Goal: Task Accomplishment & Management: Manage account settings

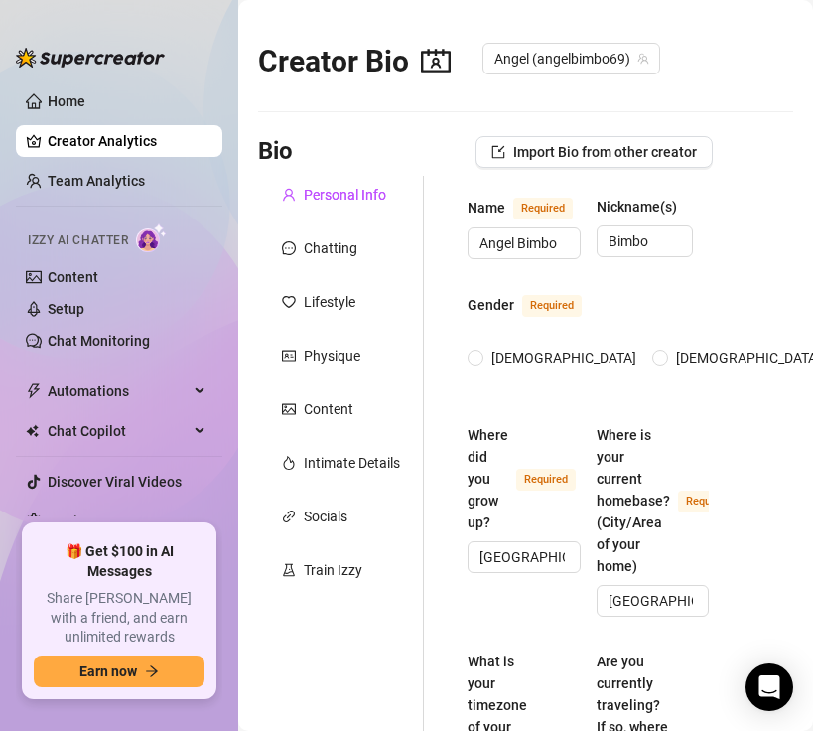
radio input "true"
type input "[DATE]"
click at [121, 387] on span "Automations" at bounding box center [118, 391] width 141 height 32
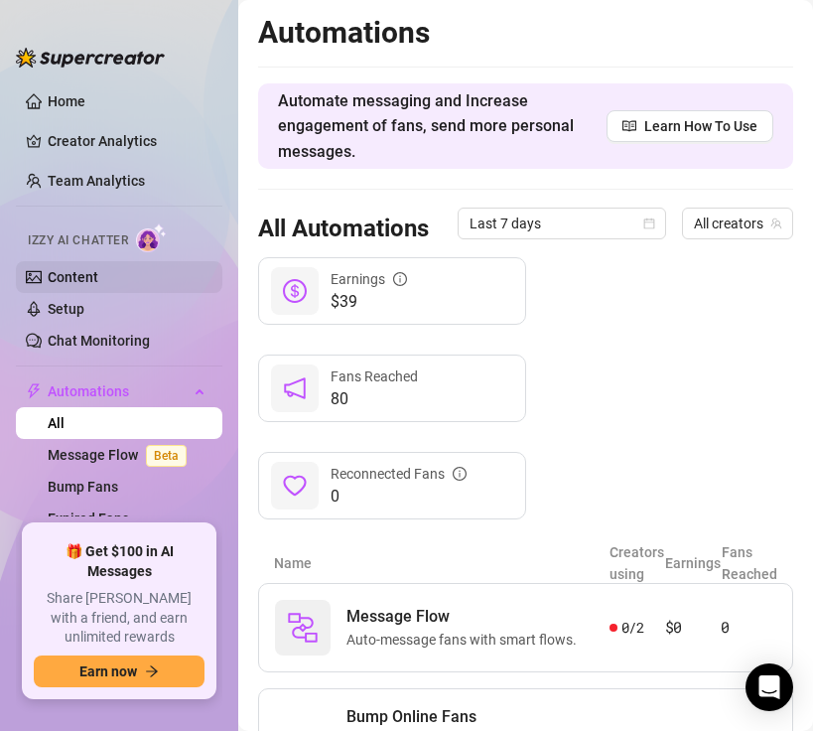
click at [80, 271] on link "Content" at bounding box center [73, 277] width 51 height 16
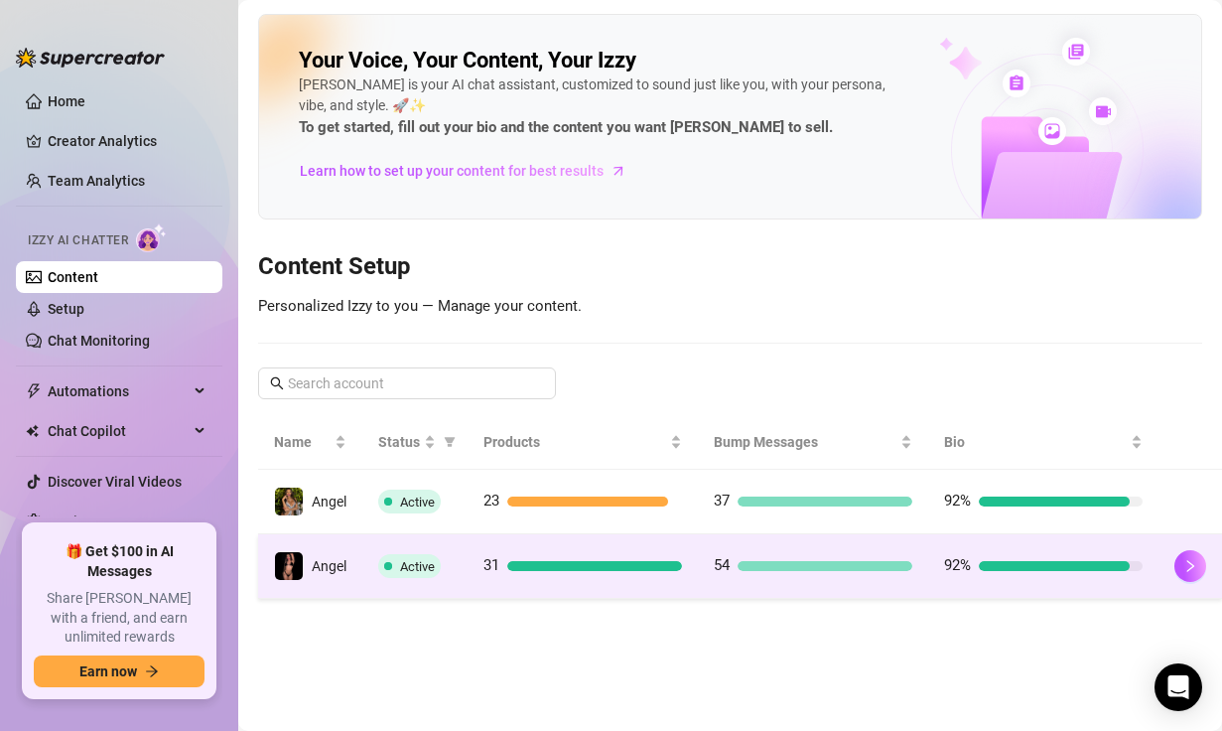
click at [795, 568] on div at bounding box center [825, 566] width 175 height 10
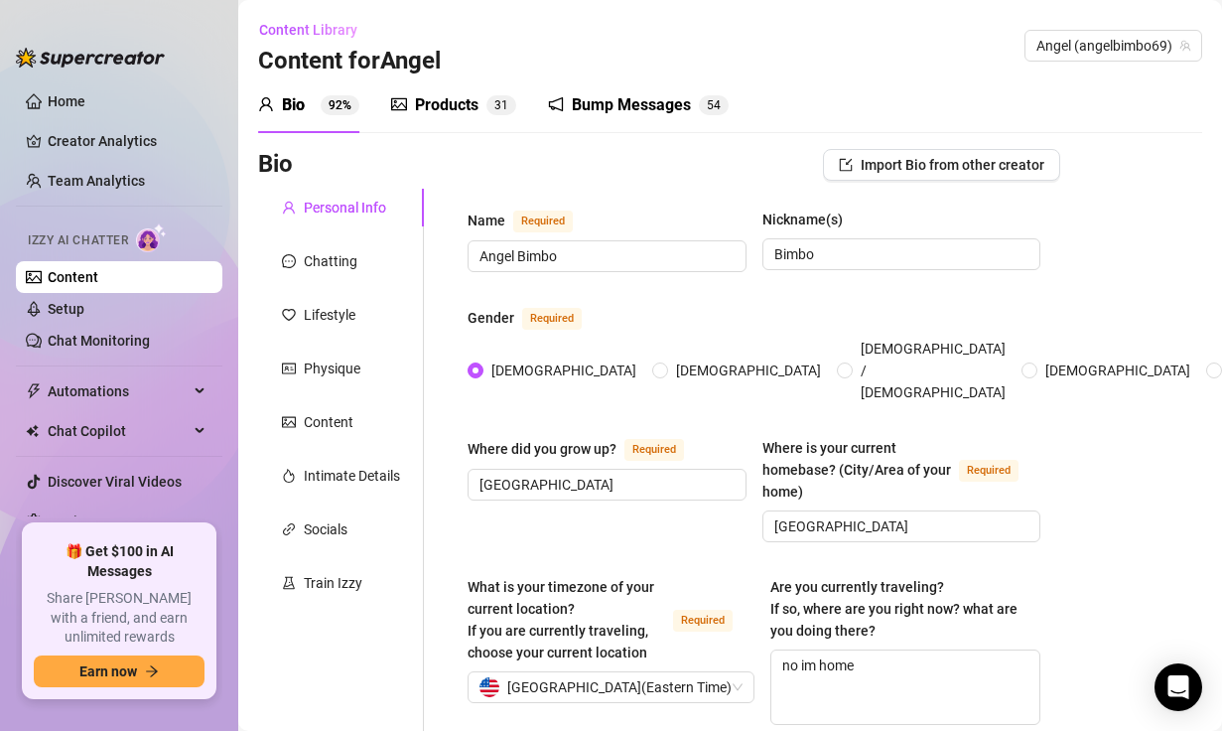
drag, startPoint x: 463, startPoint y: 90, endPoint x: 467, endPoint y: 115, distance: 25.1
click at [463, 89] on div "Products 3 1" at bounding box center [453, 105] width 125 height 56
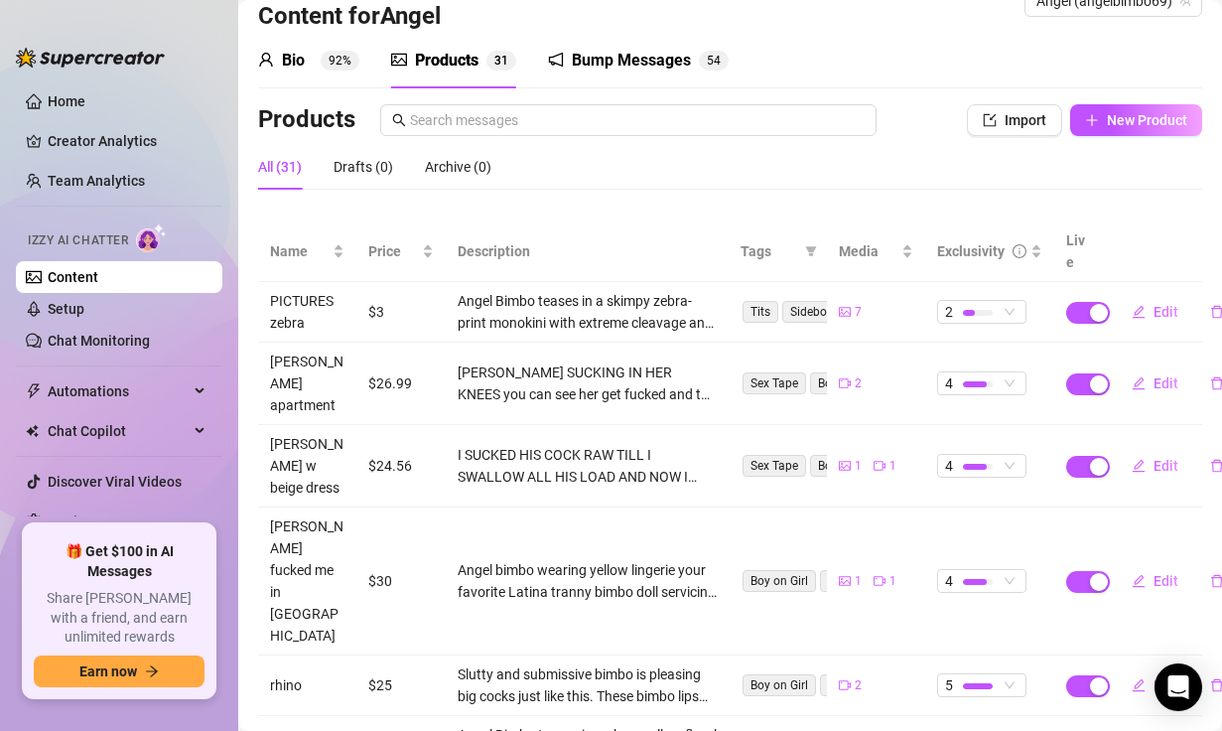
scroll to position [70, 0]
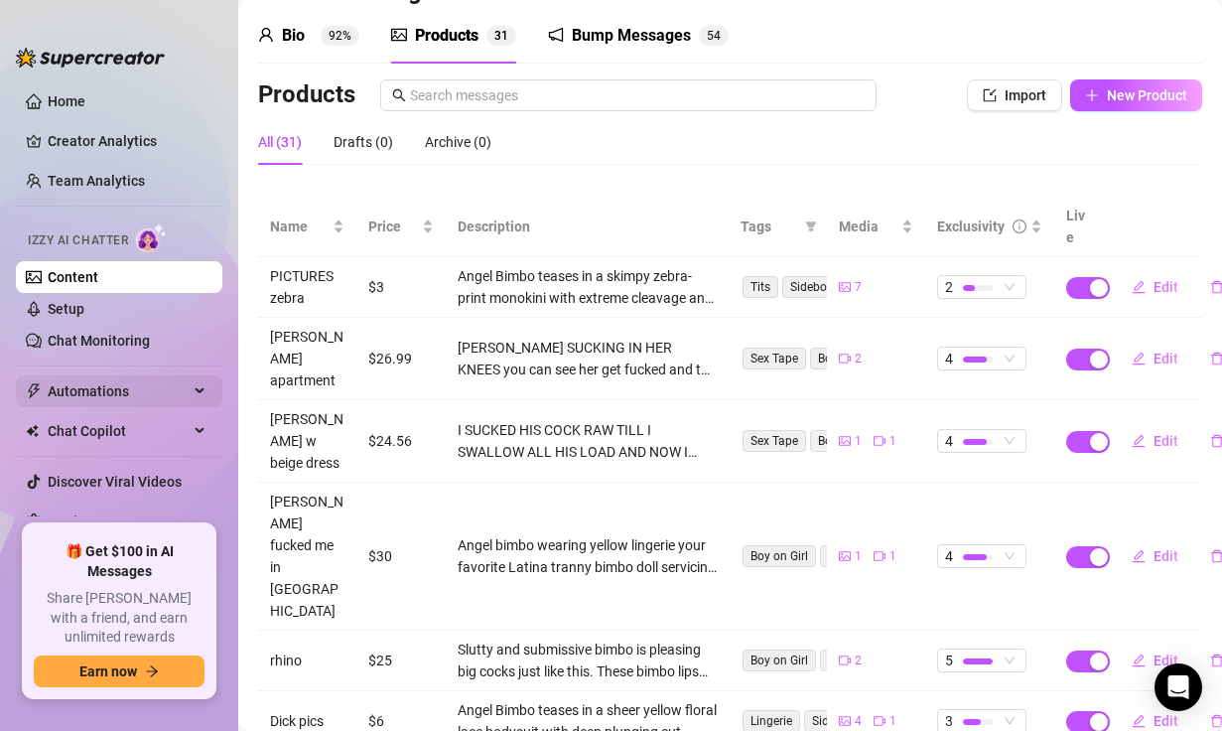
click at [75, 387] on span "Automations" at bounding box center [118, 391] width 141 height 32
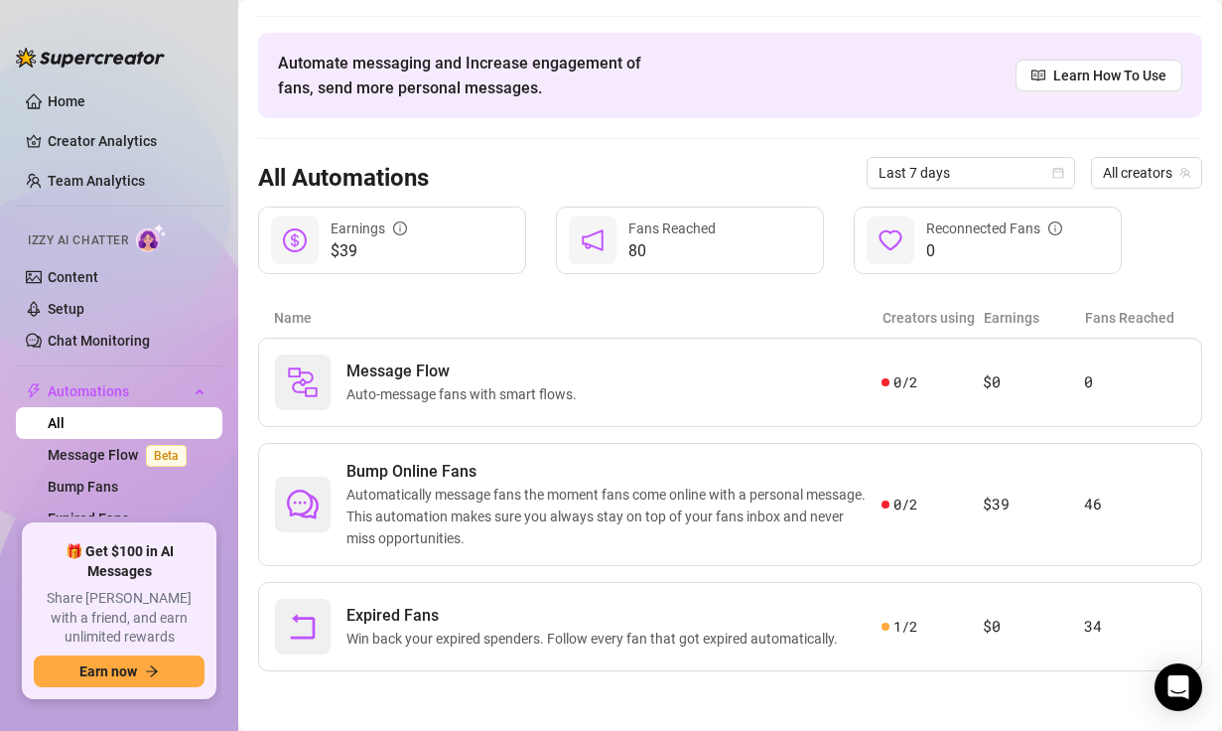
scroll to position [50, 0]
click at [622, 368] on div "Message Flow Auto-message fans with smart flows." at bounding box center [578, 383] width 607 height 56
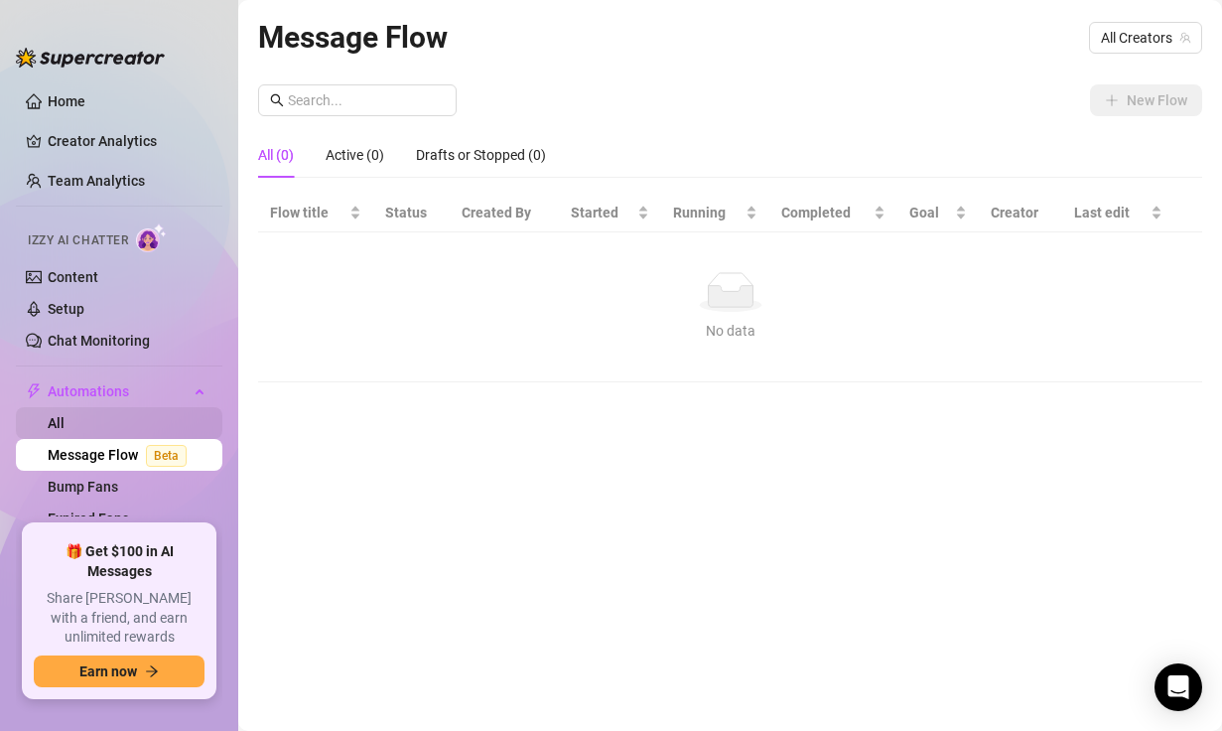
click at [65, 430] on link "All" at bounding box center [56, 423] width 17 height 16
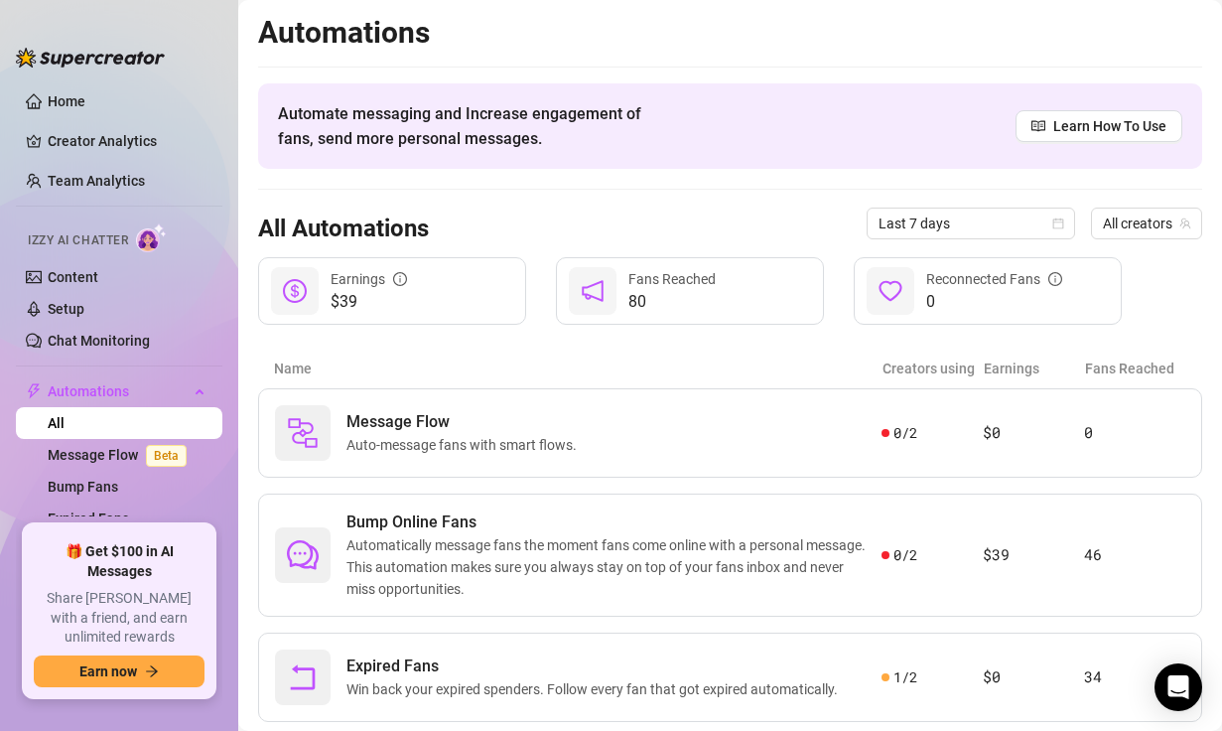
scroll to position [51, 0]
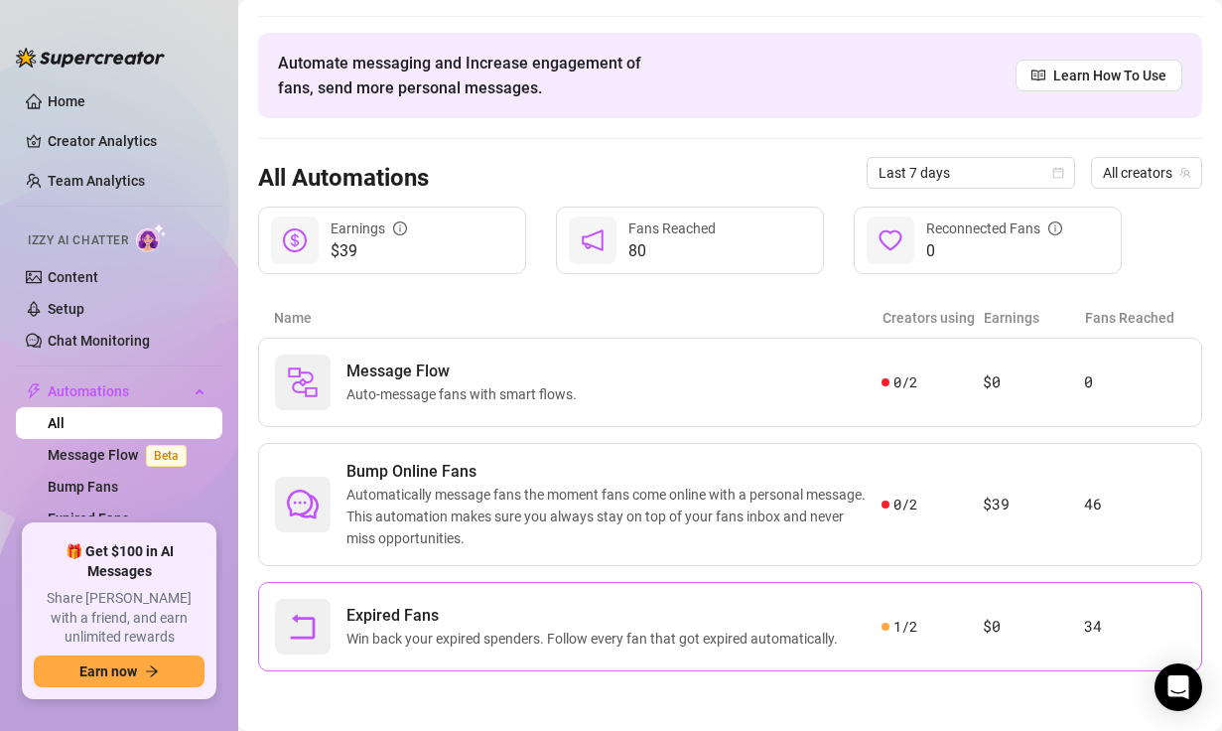
click at [551, 627] on span "Expired Fans" at bounding box center [596, 616] width 499 height 24
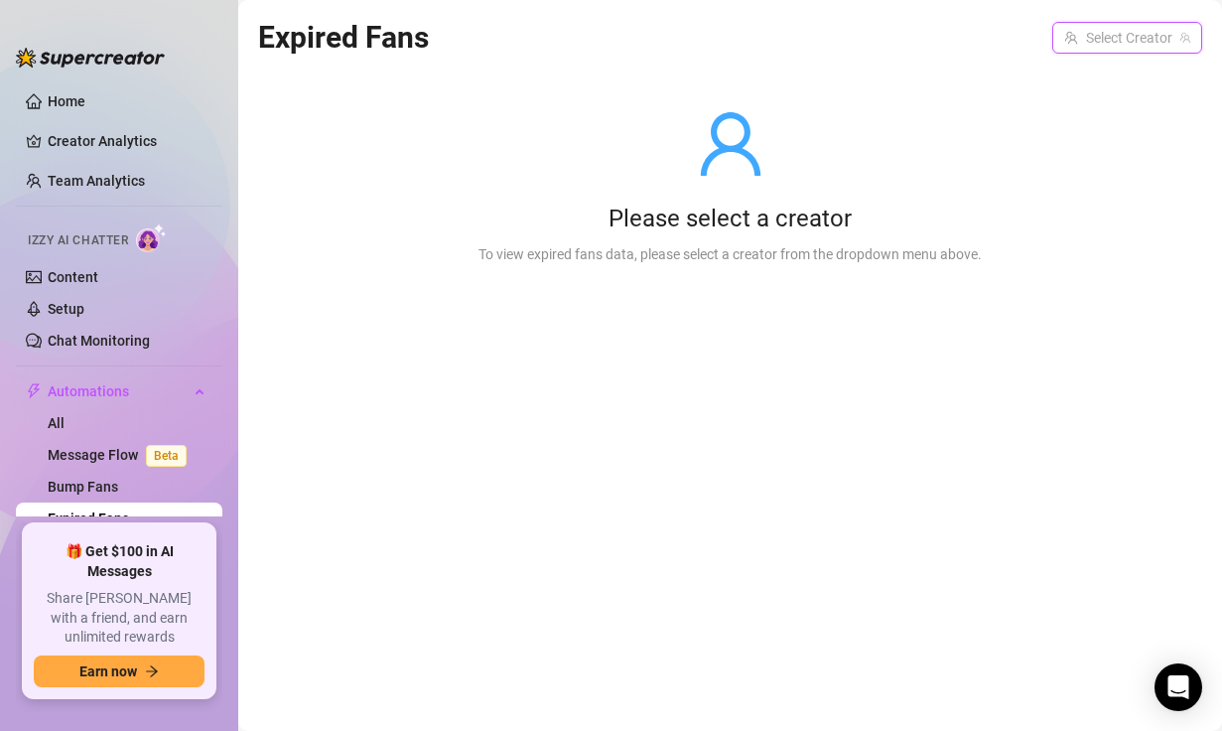
click at [812, 43] on input "search" at bounding box center [1119, 38] width 108 height 30
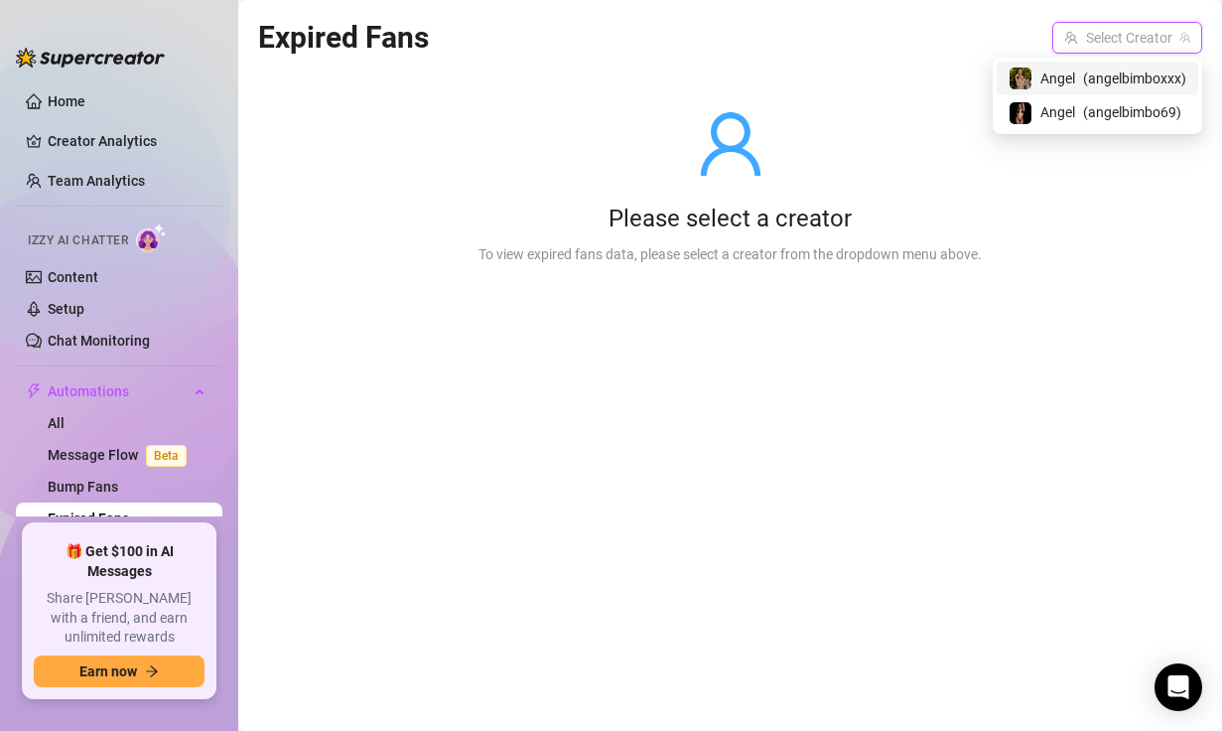
click at [812, 77] on span "( angelbimboxxx )" at bounding box center [1134, 79] width 103 height 22
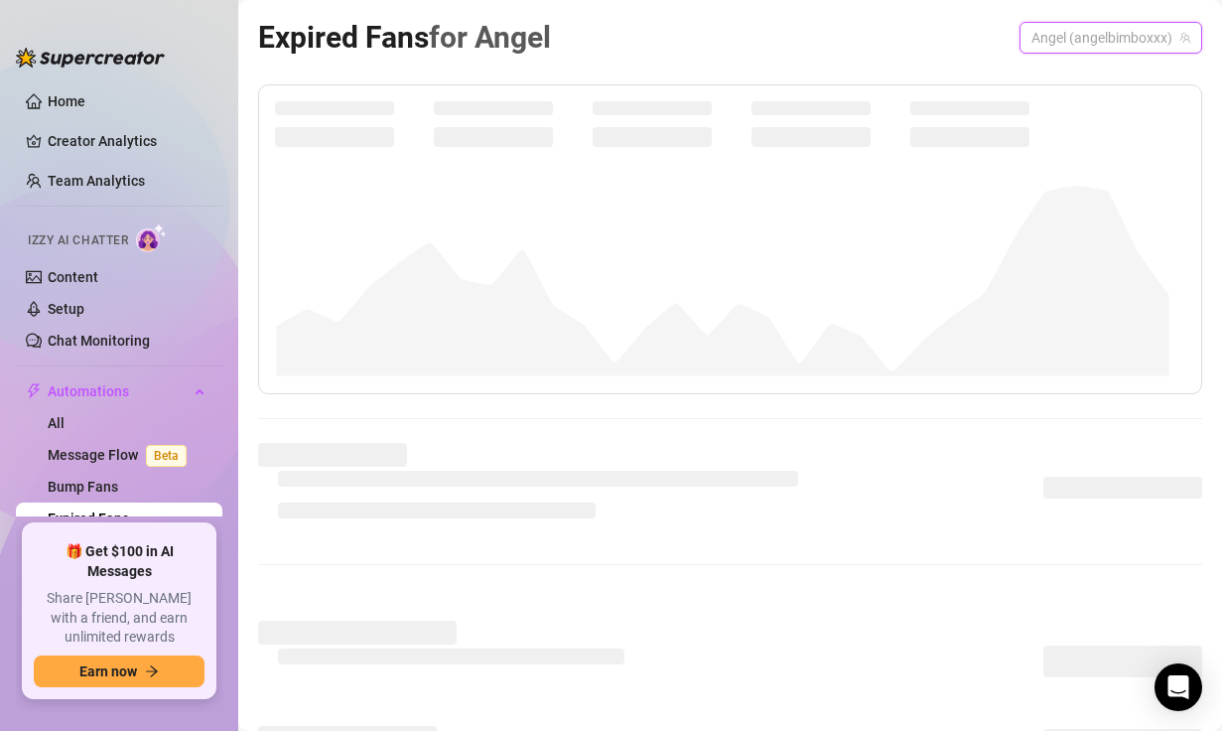
click at [812, 45] on span "Angel (angelbimboxxx)" at bounding box center [1111, 38] width 159 height 30
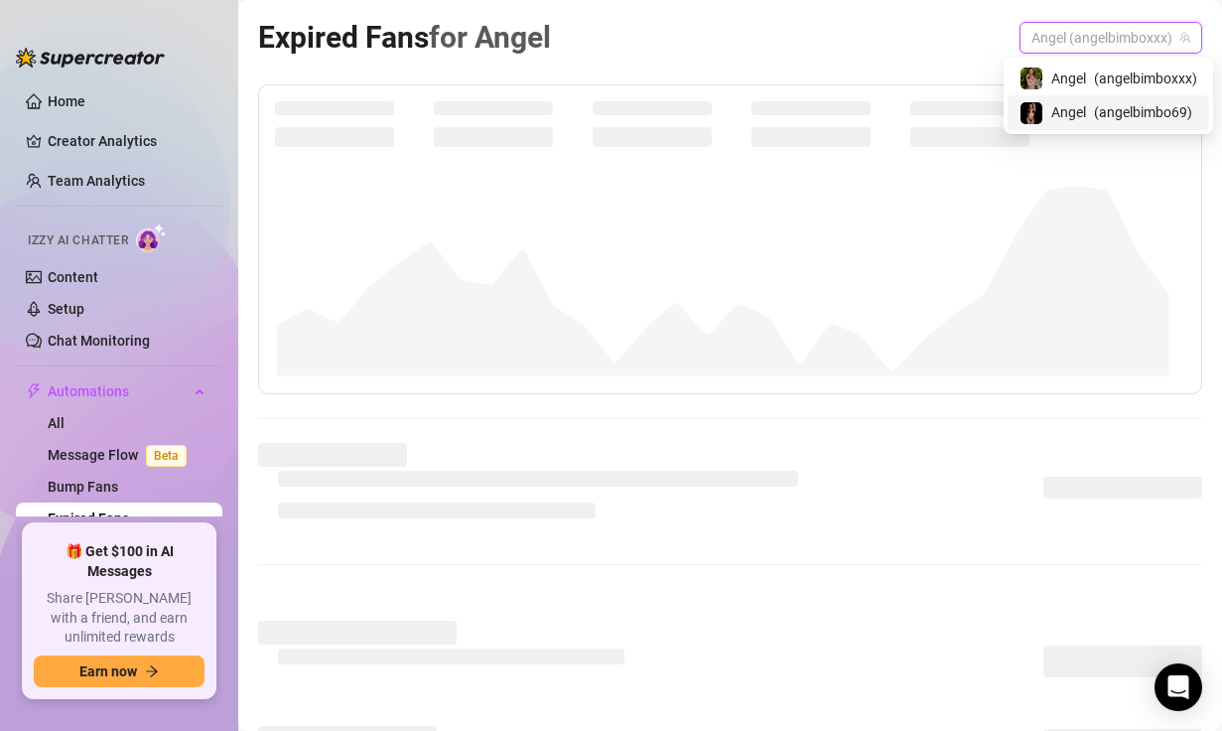
click at [812, 109] on span "( angelbimbo69 )" at bounding box center [1143, 112] width 98 height 22
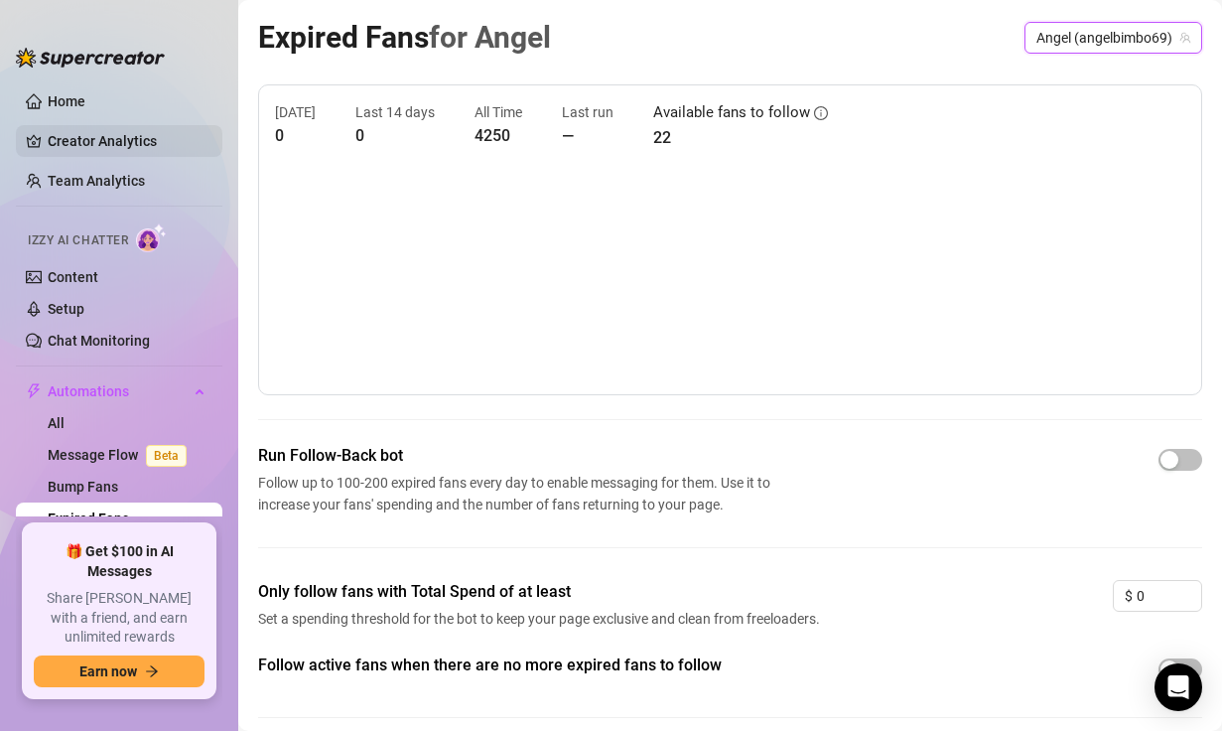
click at [120, 150] on link "Creator Analytics" at bounding box center [127, 141] width 159 height 32
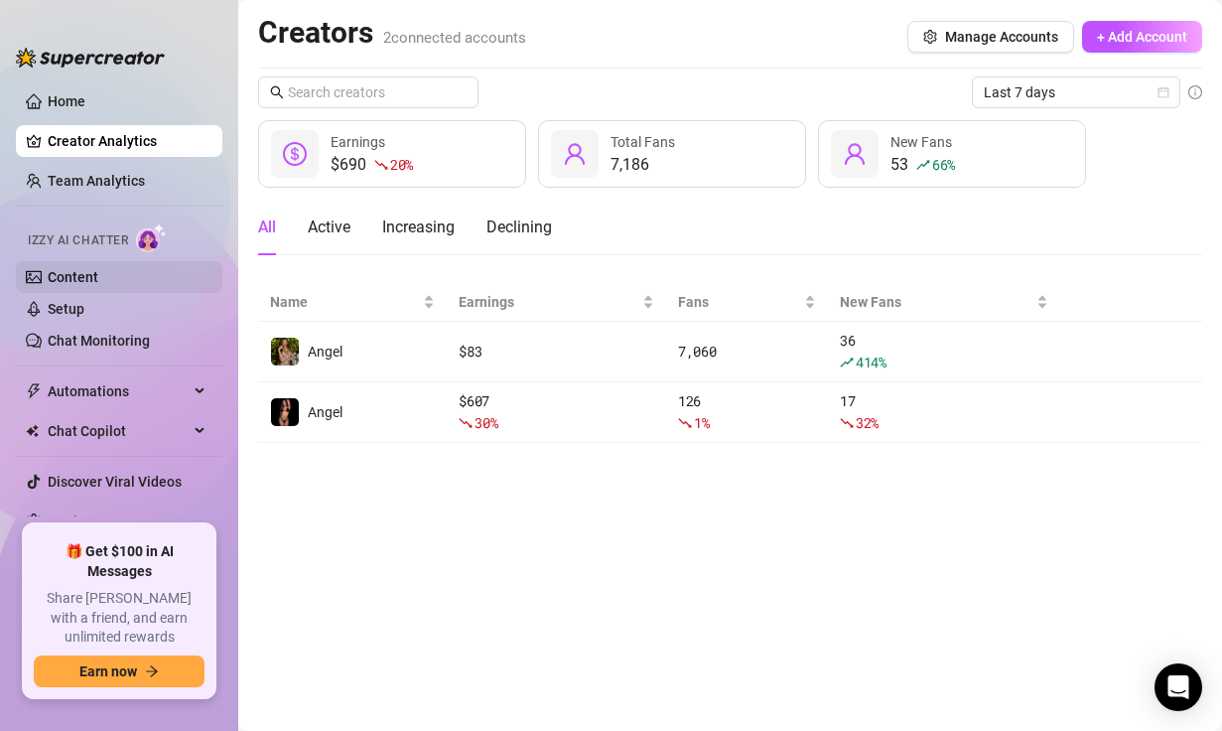
click at [97, 281] on link "Content" at bounding box center [73, 277] width 51 height 16
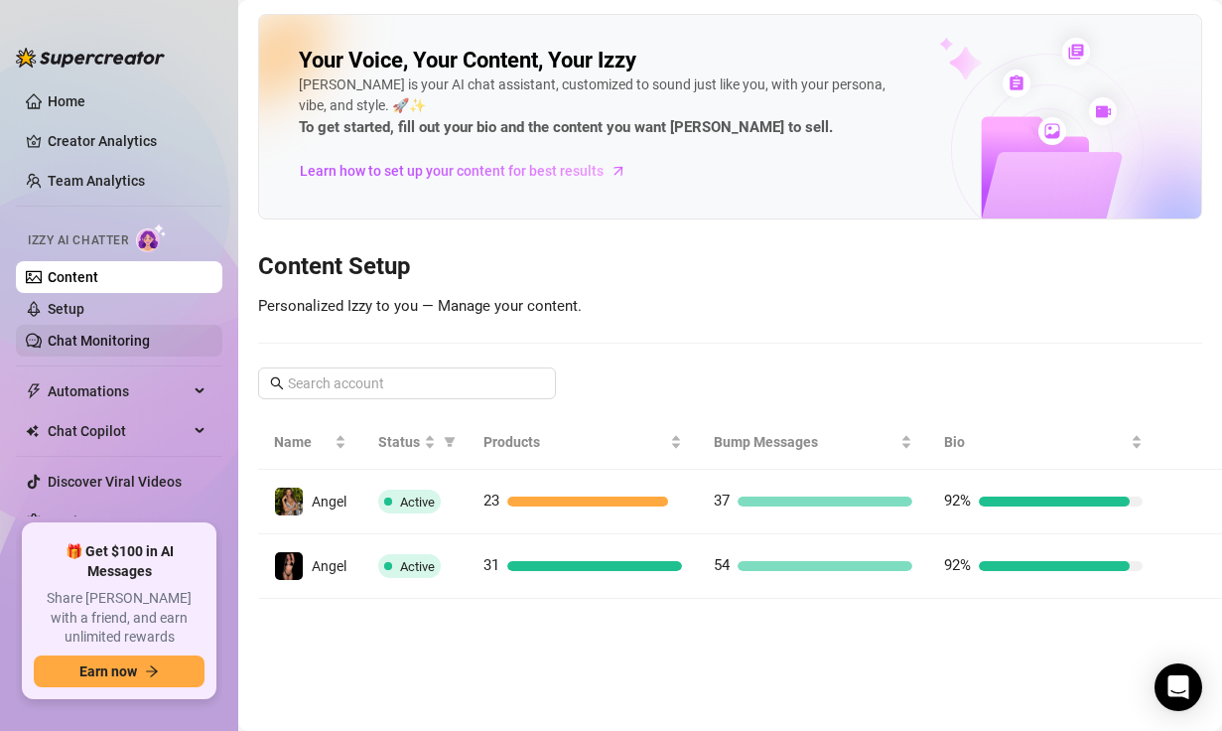
click at [102, 340] on link "Chat Monitoring" at bounding box center [99, 341] width 102 height 16
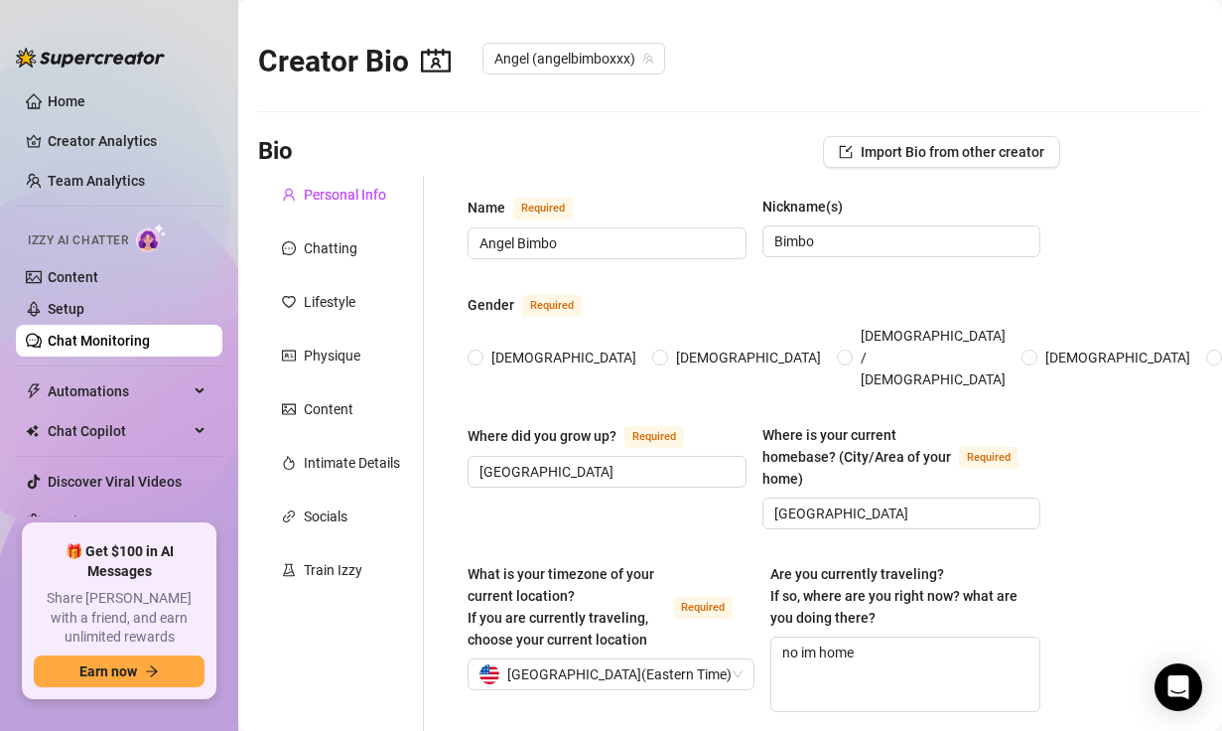
radio input "true"
type input "[DATE]"
click at [84, 304] on link "Setup" at bounding box center [66, 309] width 37 height 16
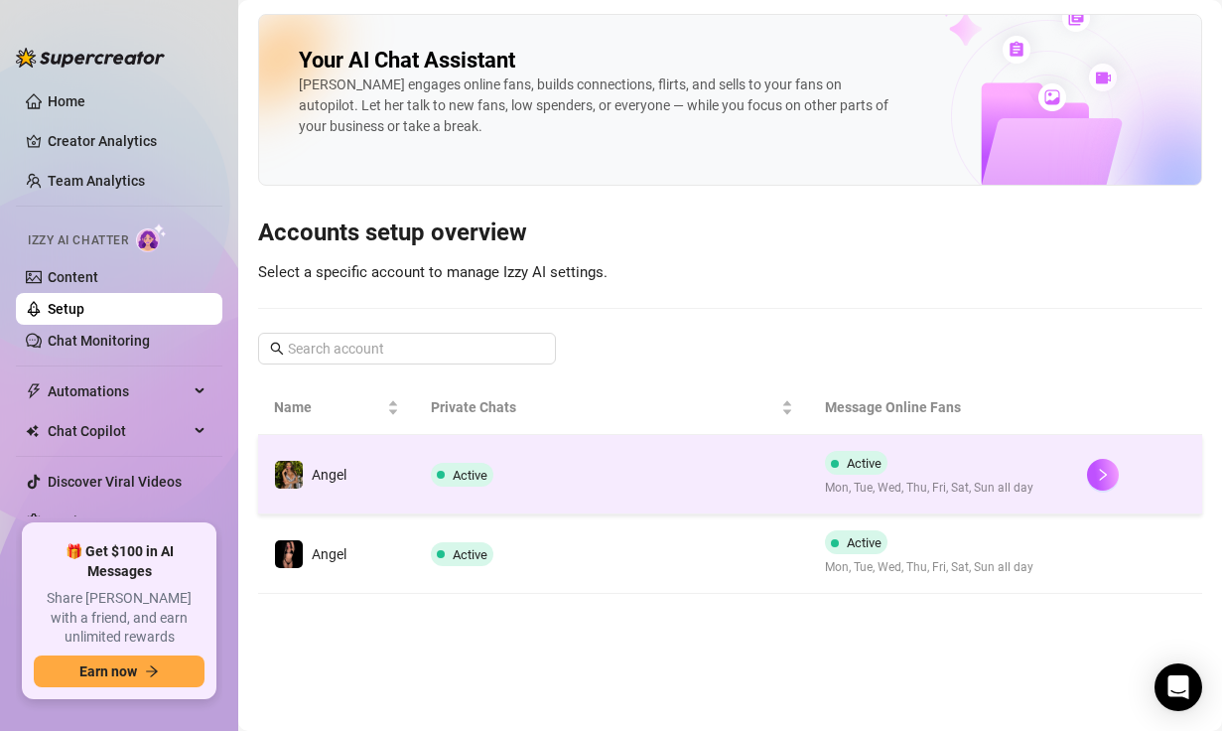
click at [671, 479] on td "Active" at bounding box center [611, 474] width 393 height 79
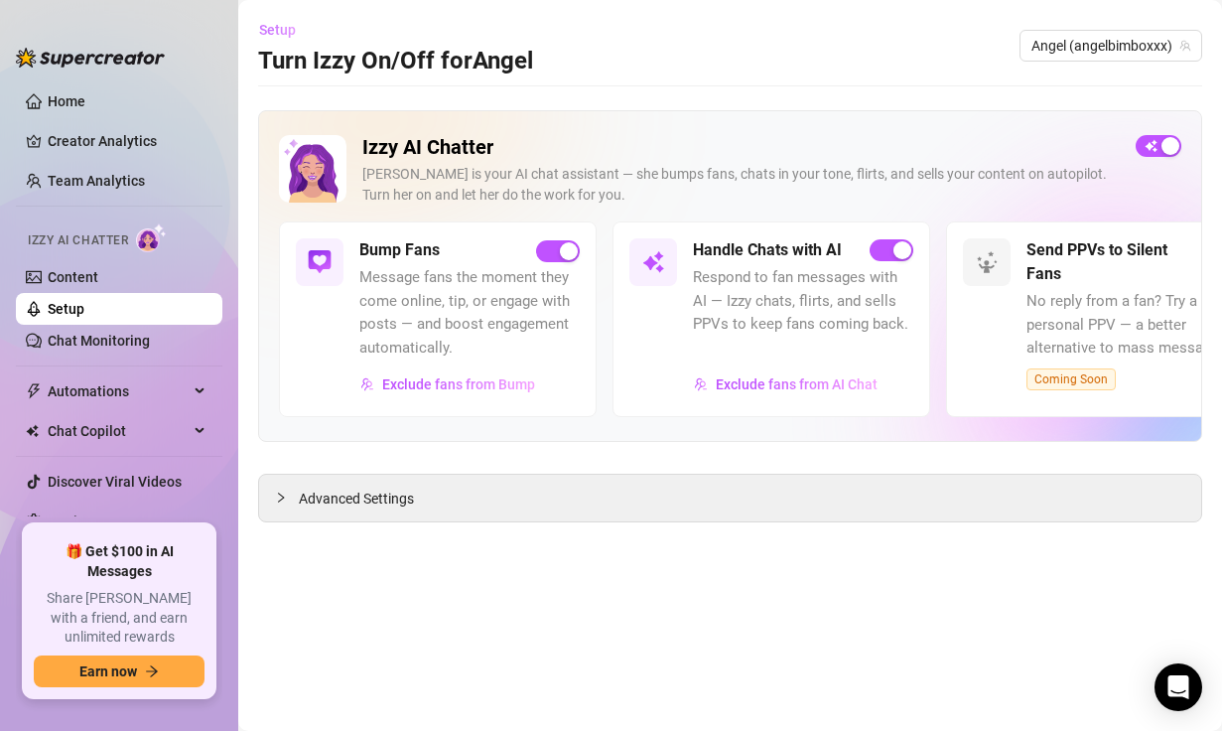
click at [296, 22] on button "Setup" at bounding box center [285, 30] width 54 height 32
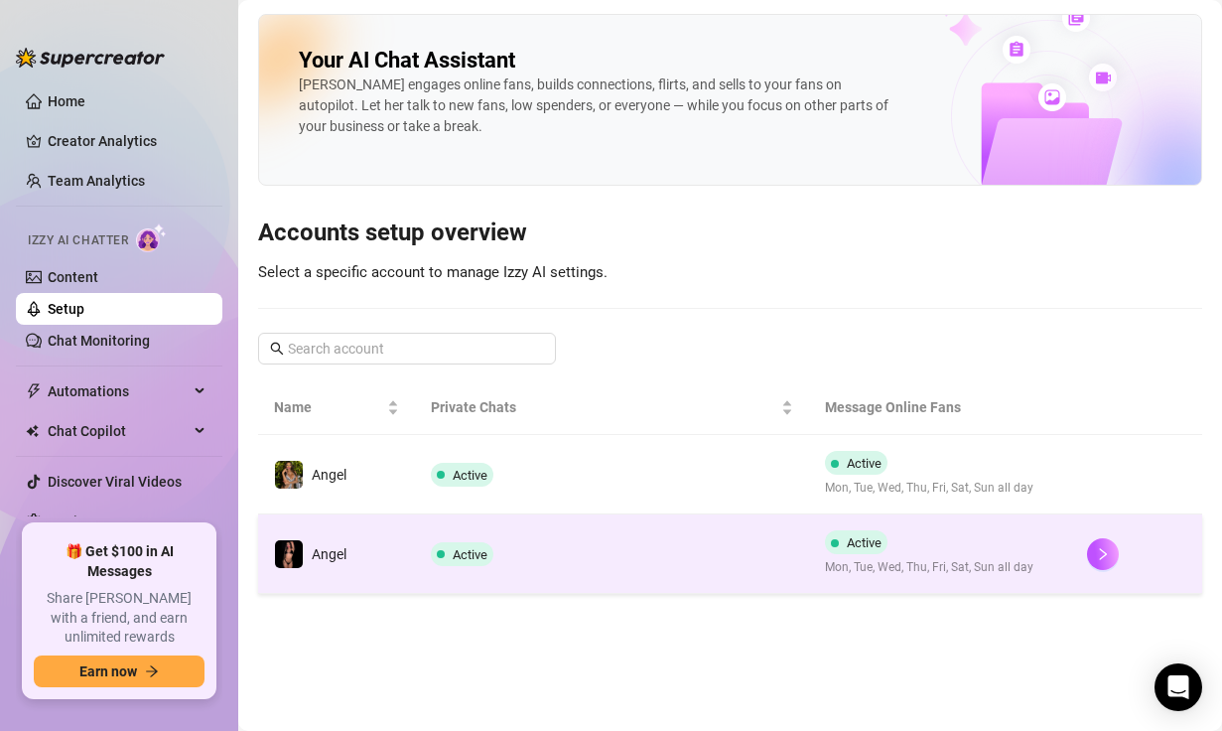
click at [528, 572] on td "Active" at bounding box center [611, 553] width 393 height 79
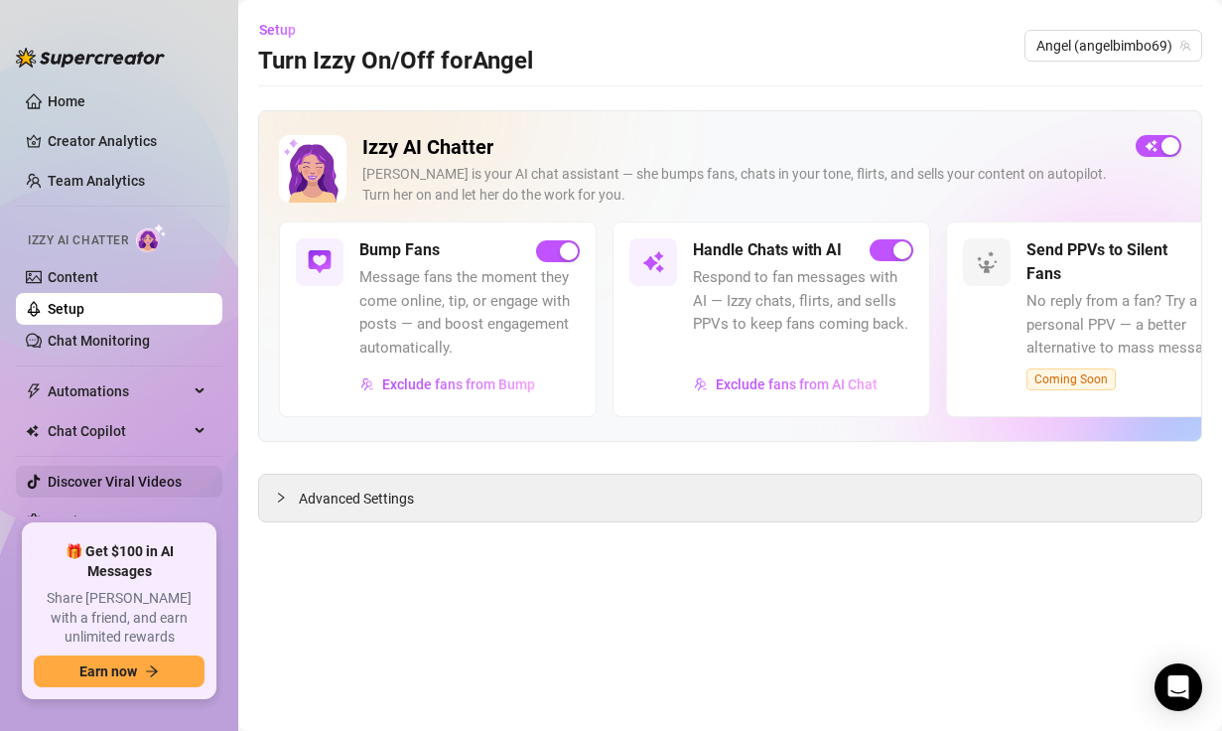
click at [150, 474] on link "Discover Viral Videos" at bounding box center [115, 482] width 134 height 16
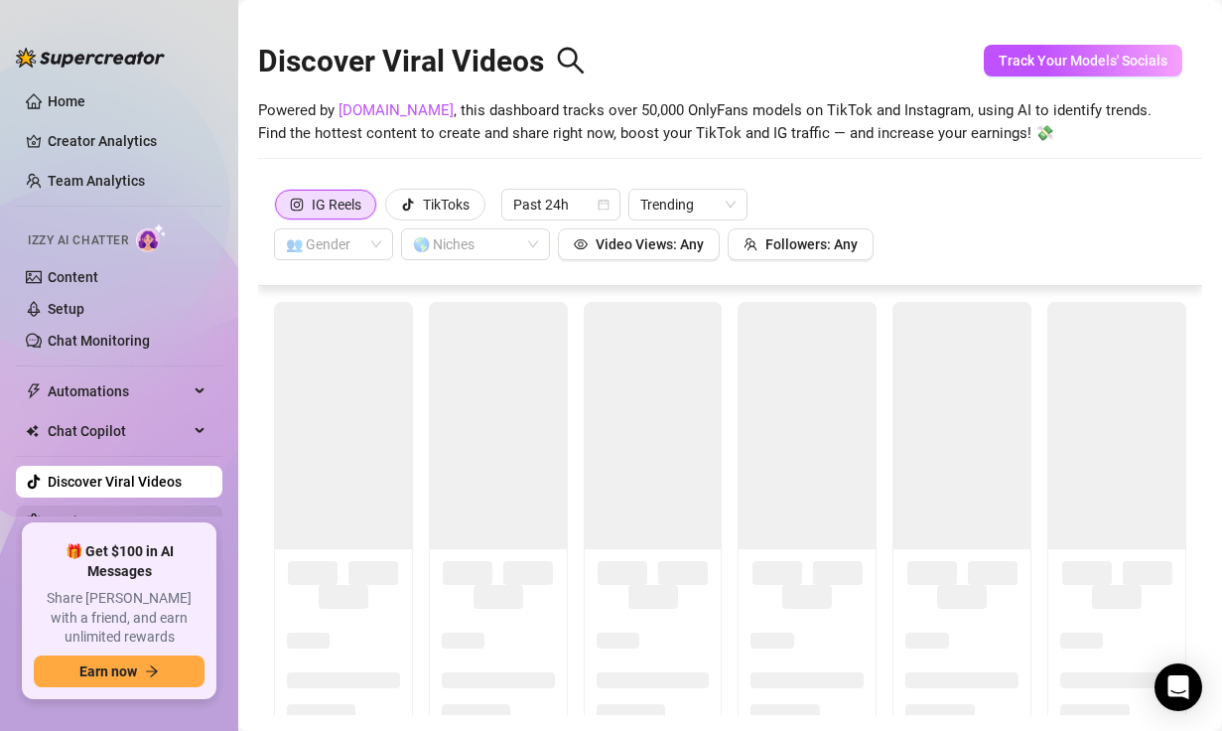
click at [100, 513] on link "Settings" at bounding box center [74, 521] width 53 height 16
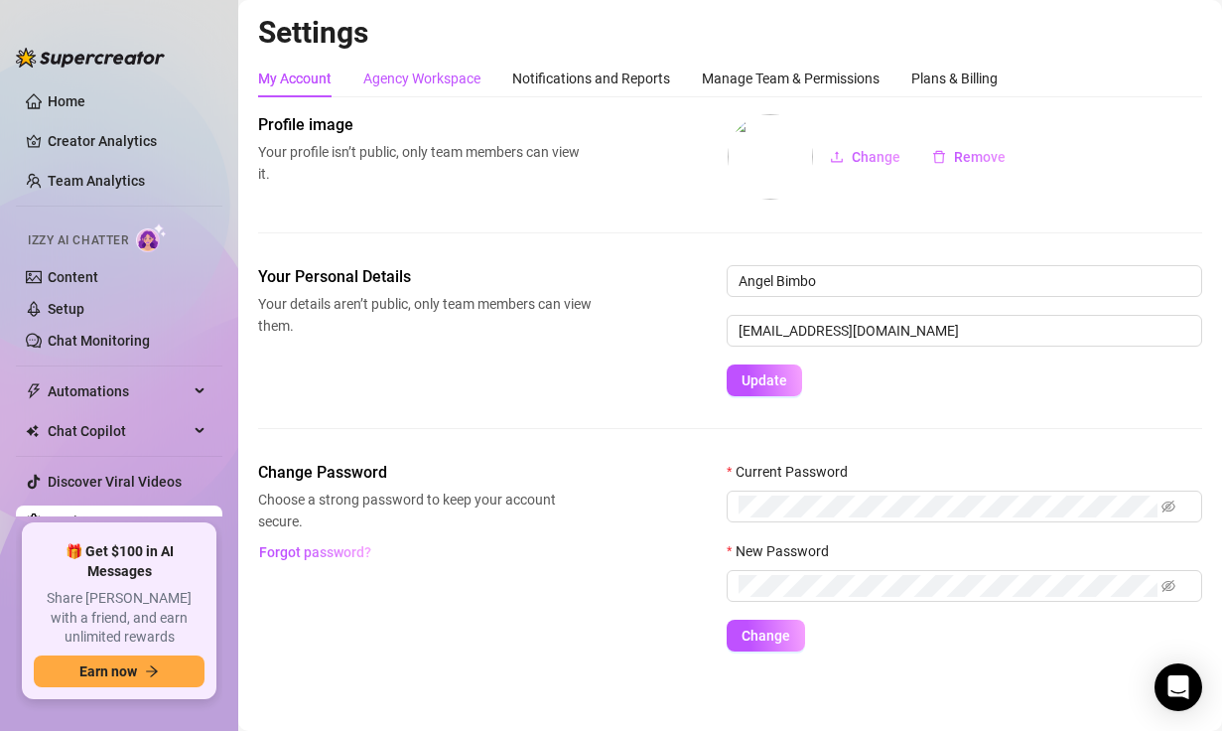
click at [413, 87] on div "Agency Workspace" at bounding box center [421, 79] width 117 height 22
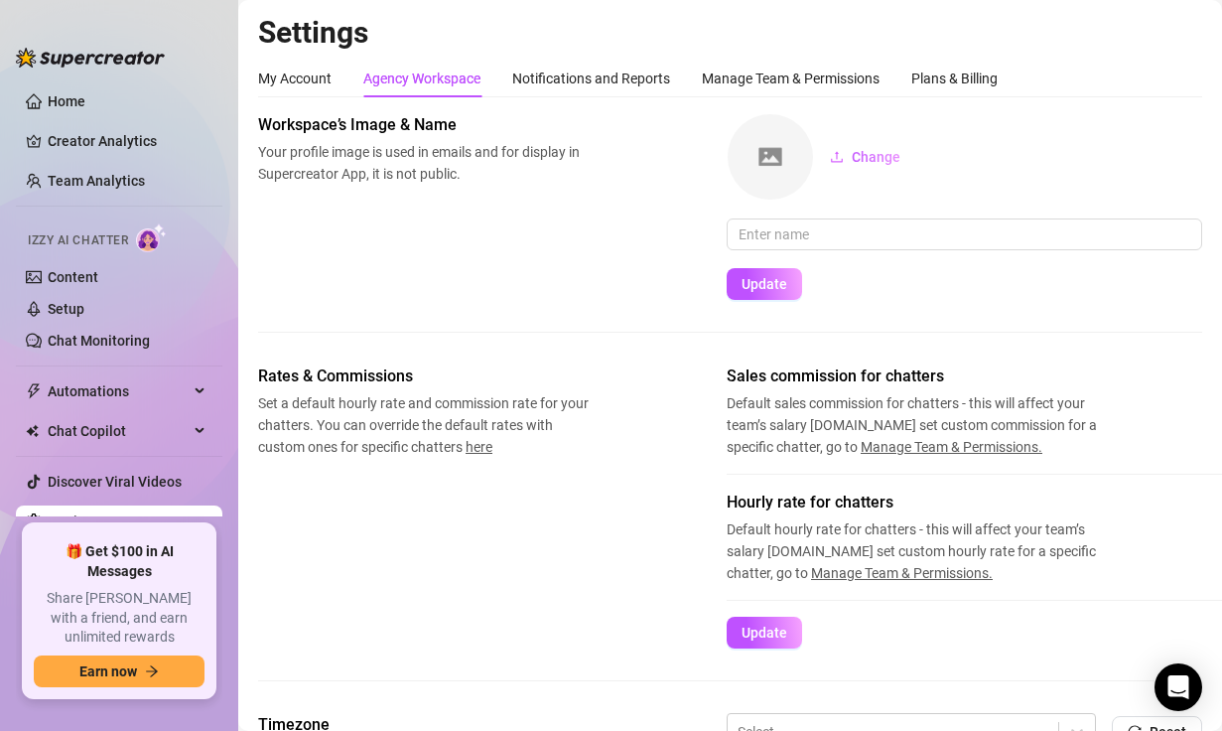
click at [671, 85] on div "My Account Agency Workspace Notifications and Reports Manage Team & Permissions…" at bounding box center [628, 79] width 740 height 38
click at [657, 78] on div "Notifications and Reports" at bounding box center [591, 79] width 158 height 22
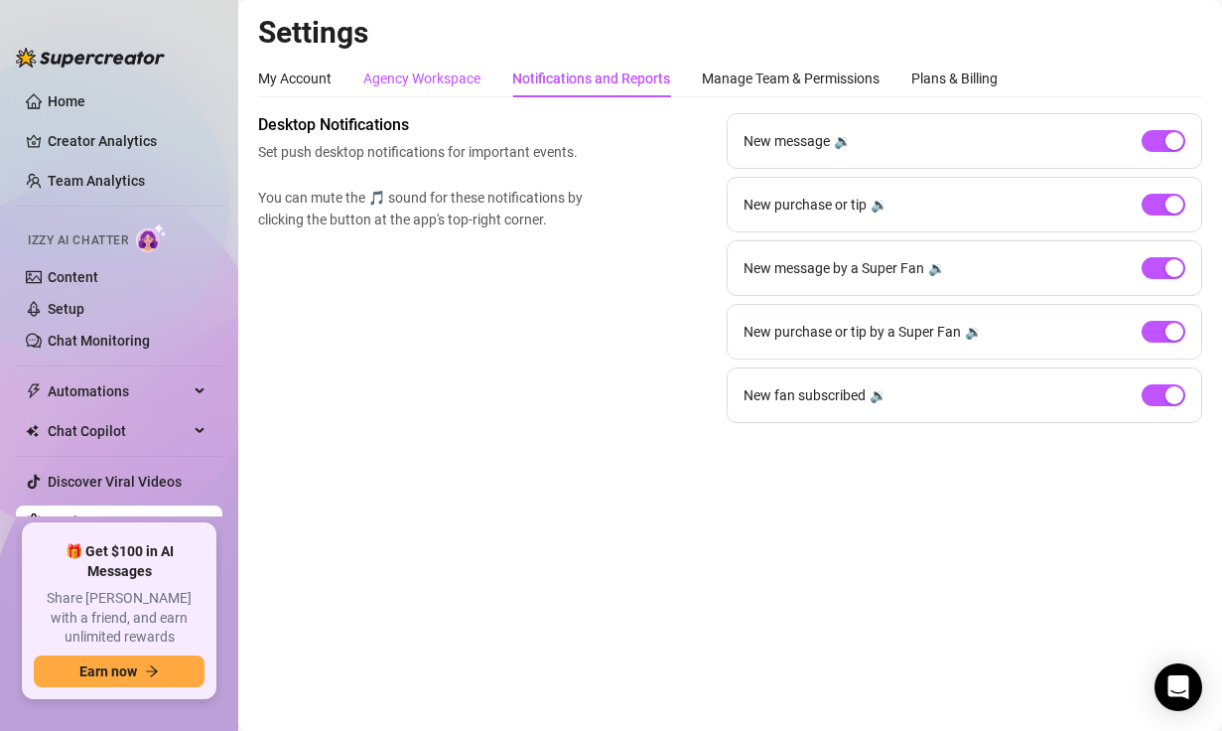
click at [437, 85] on div "Agency Workspace" at bounding box center [421, 79] width 117 height 22
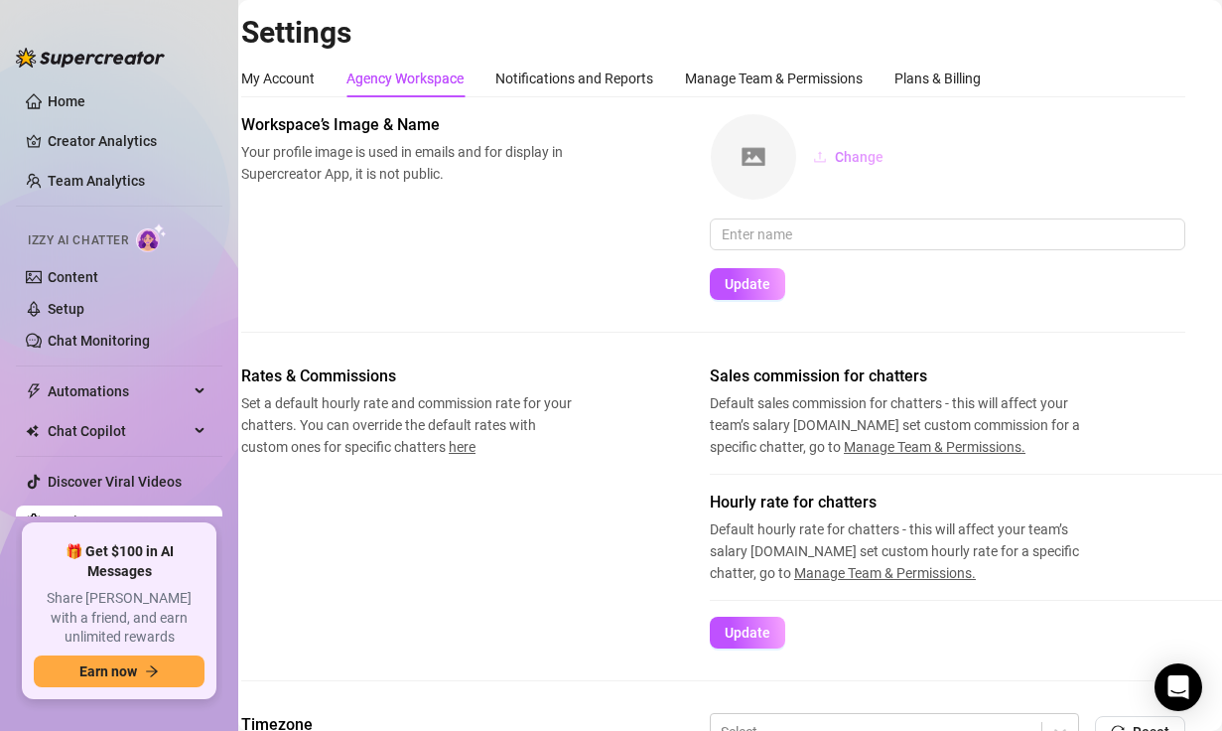
click at [812, 150] on span "Change" at bounding box center [859, 157] width 49 height 16
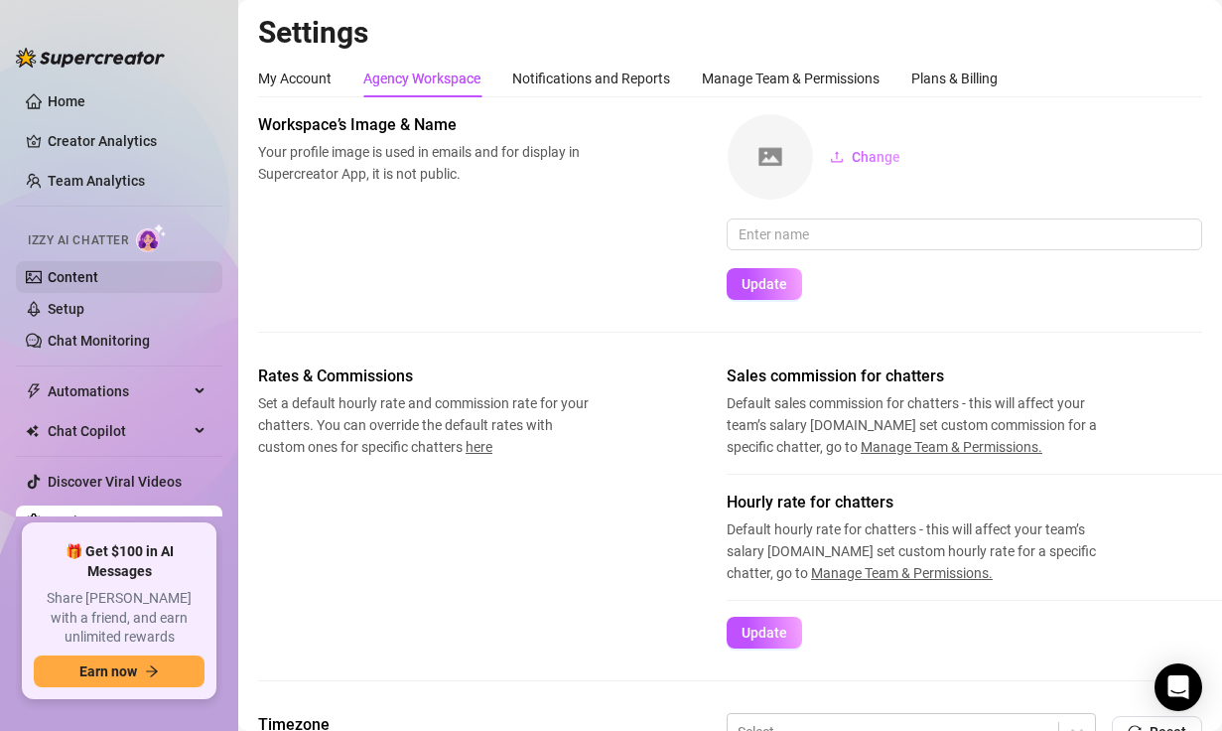
click at [98, 273] on link "Content" at bounding box center [73, 277] width 51 height 16
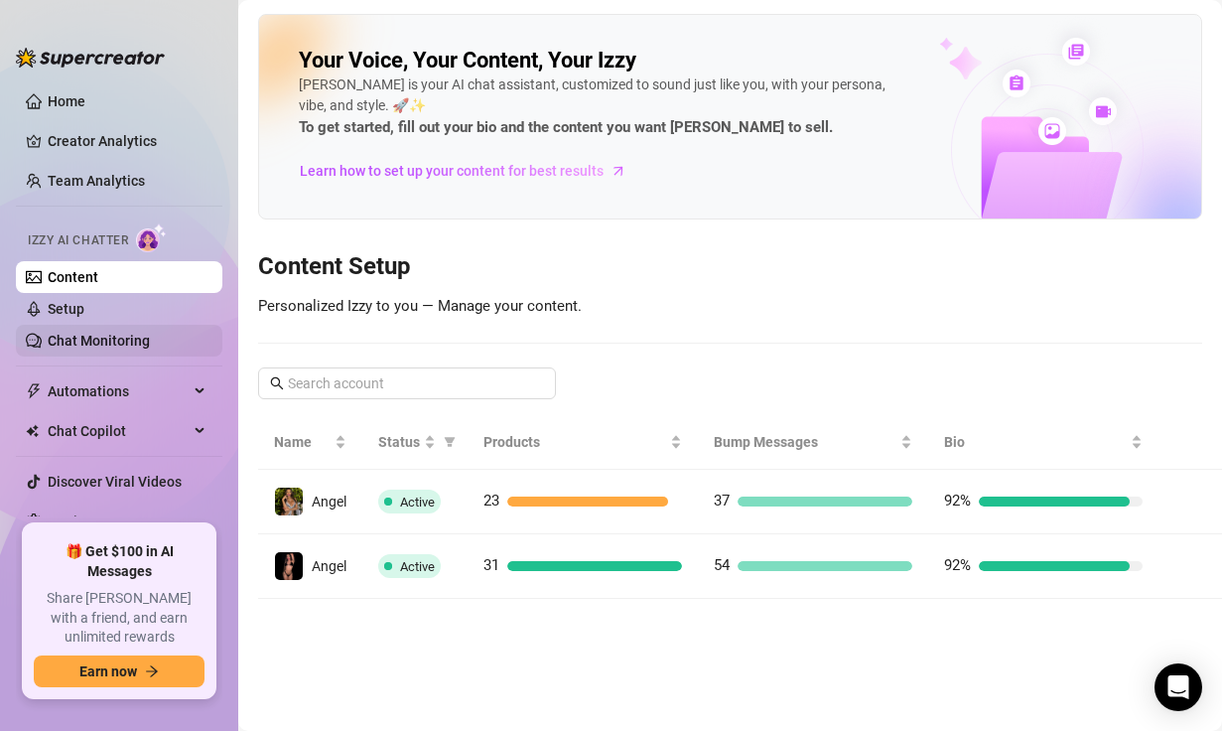
click at [110, 345] on link "Chat Monitoring" at bounding box center [99, 341] width 102 height 16
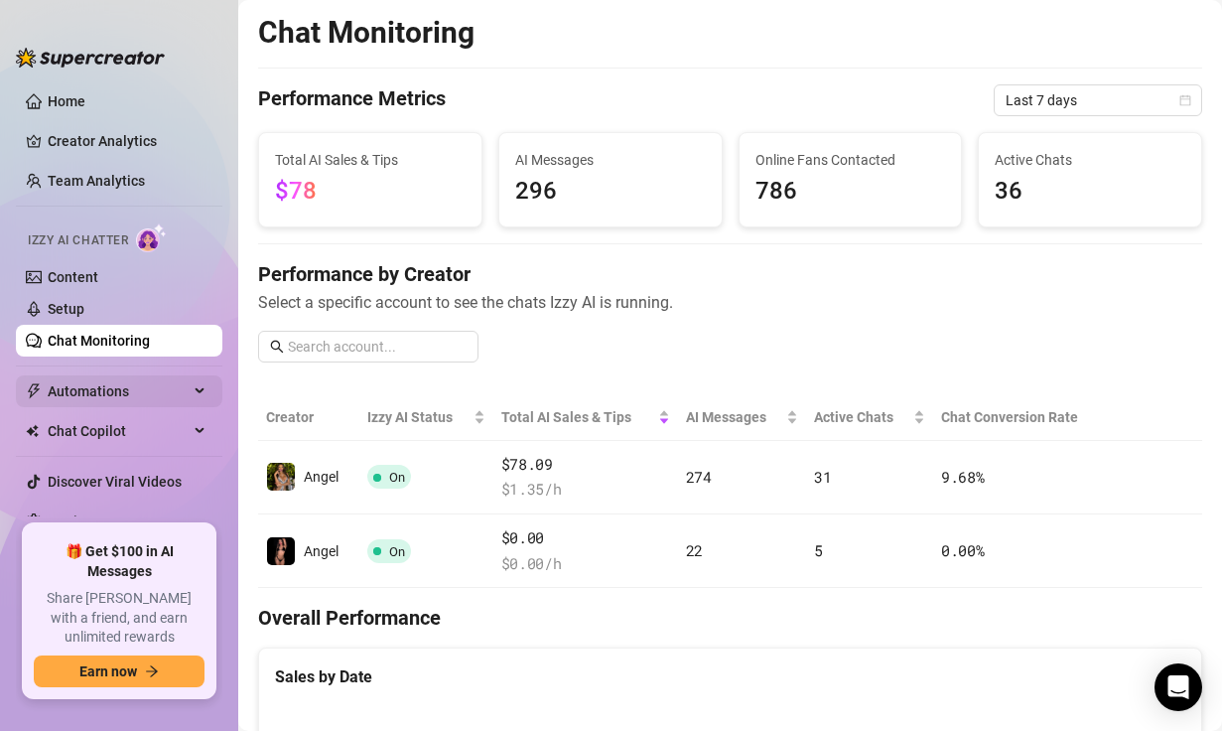
click at [148, 396] on span "Automations" at bounding box center [118, 391] width 141 height 32
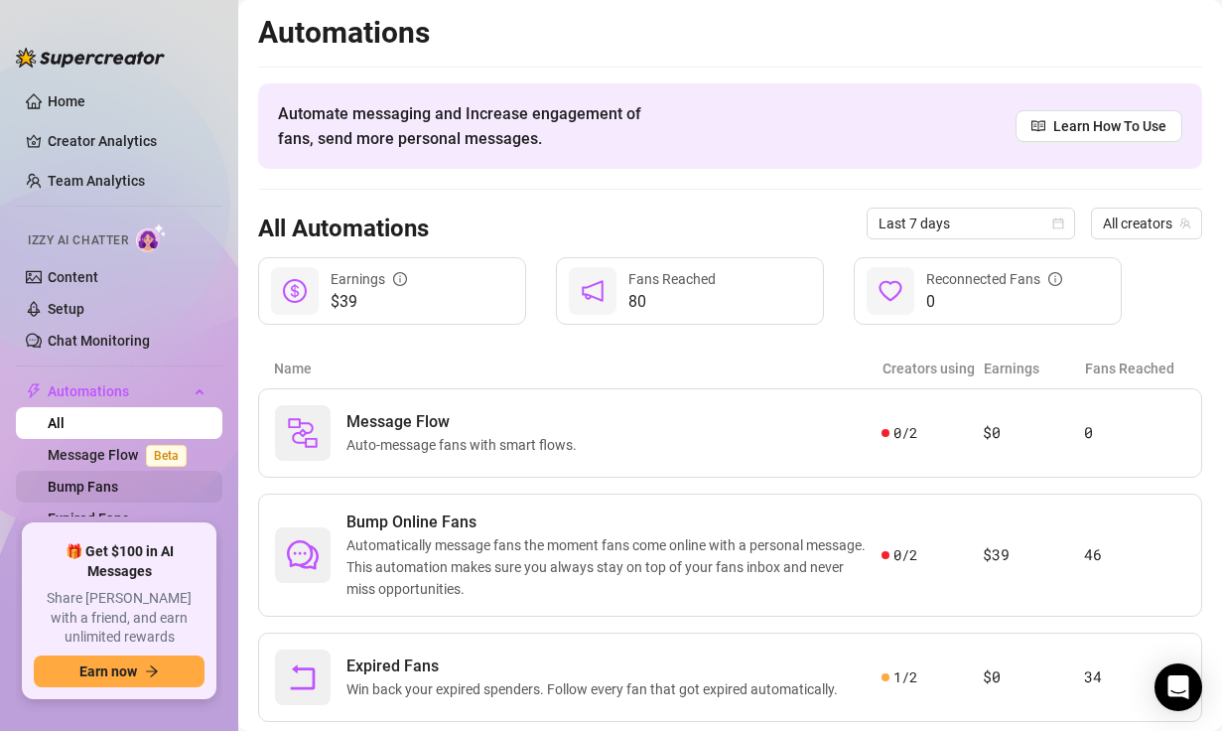
click at [159, 463] on link "Message Flow Beta" at bounding box center [121, 455] width 147 height 16
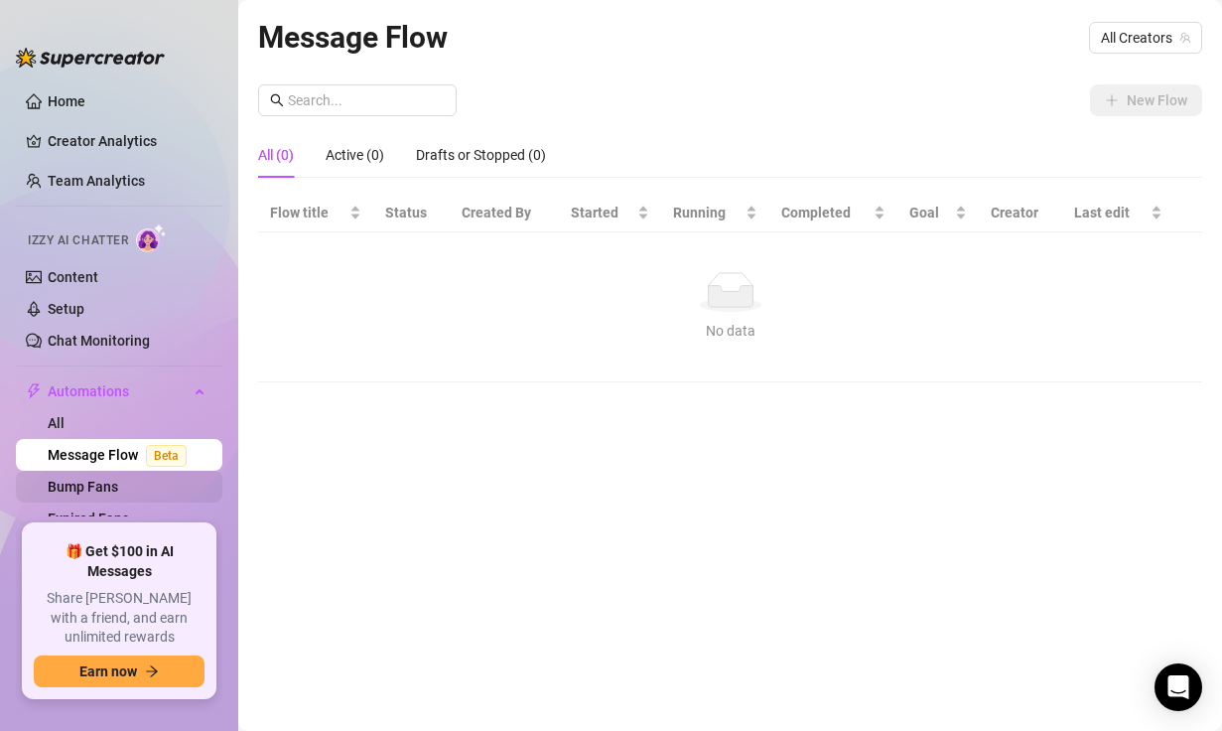
click at [118, 485] on link "Bump Fans" at bounding box center [83, 487] width 71 height 16
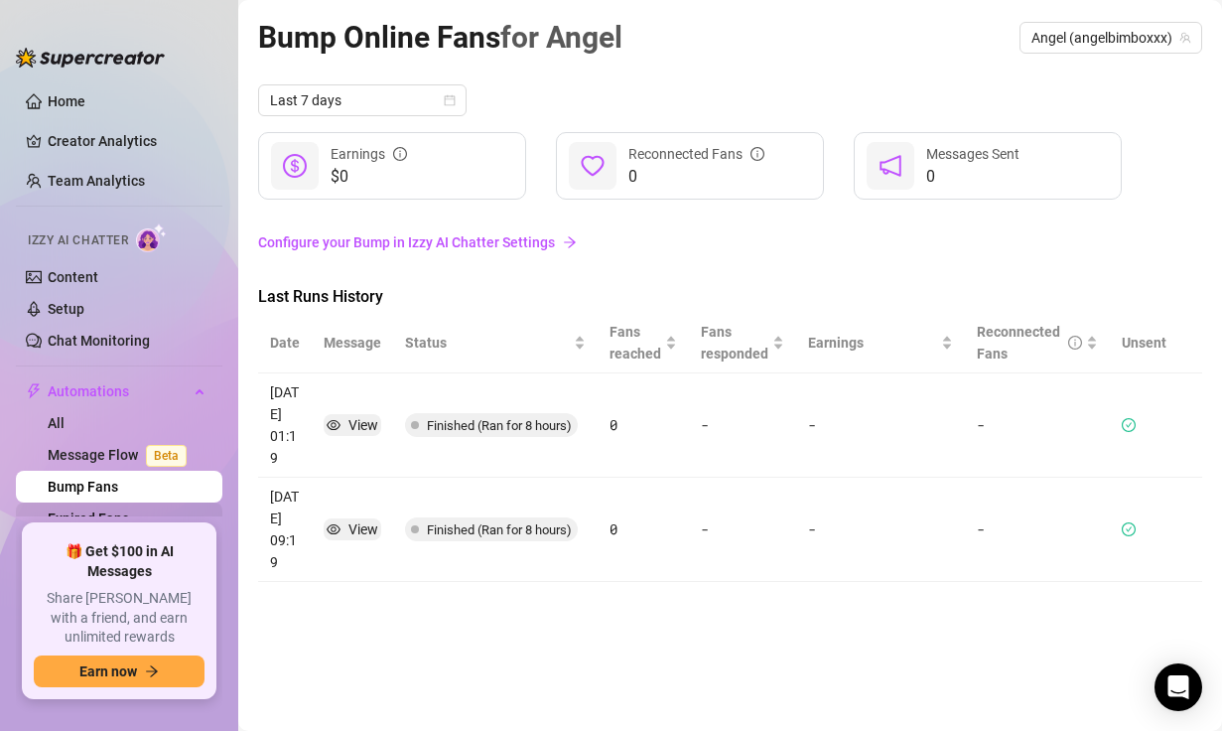
click at [129, 520] on link "Expired Fans" at bounding box center [88, 518] width 81 height 16
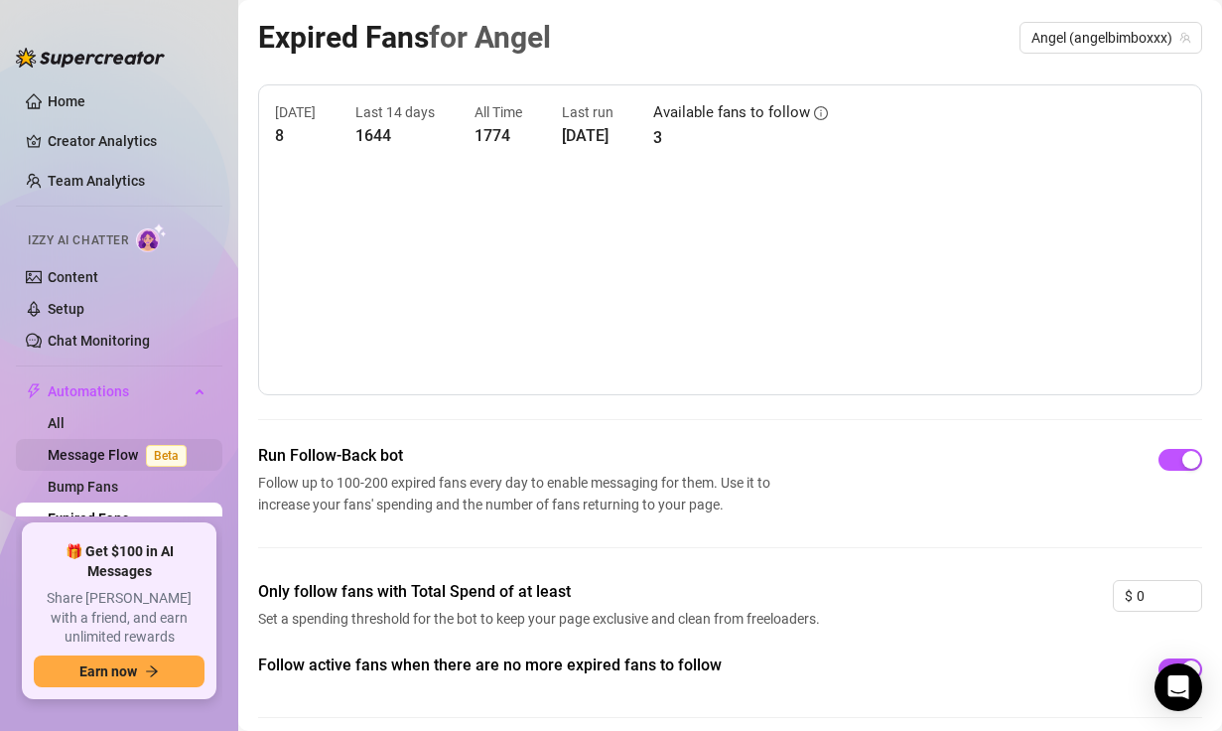
scroll to position [137, 0]
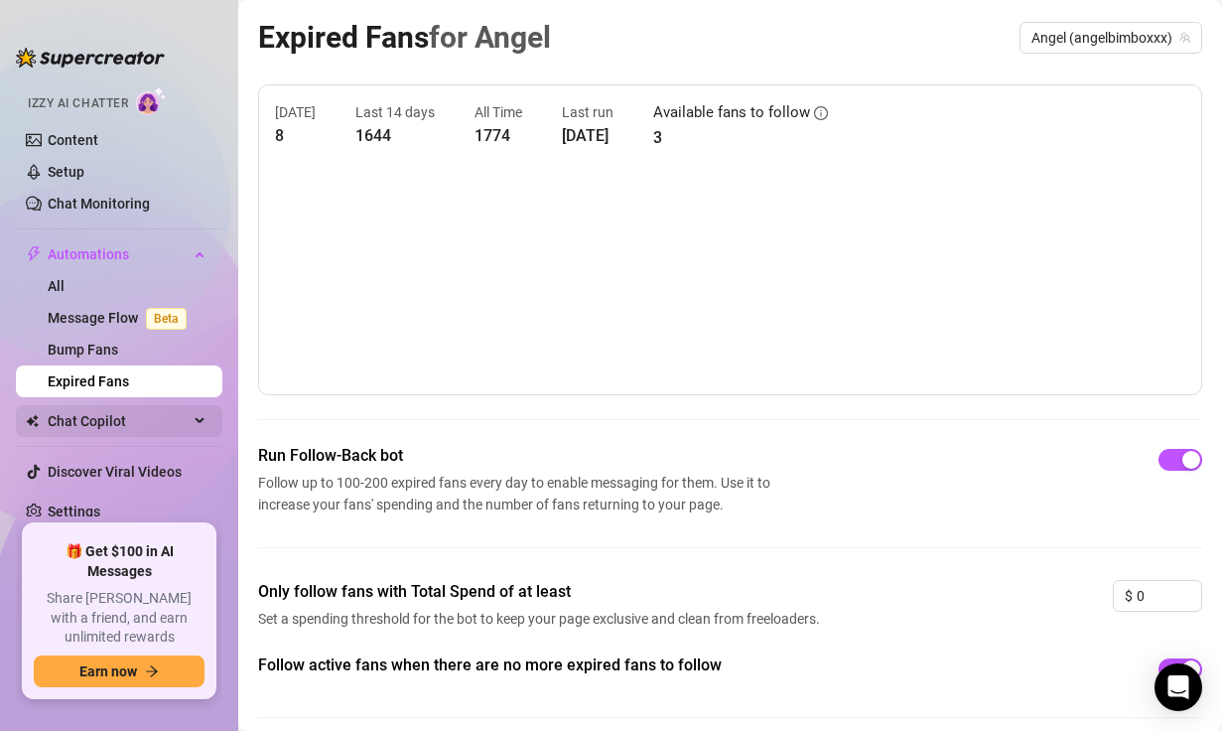
click at [142, 432] on span "Chat Copilot" at bounding box center [118, 421] width 141 height 32
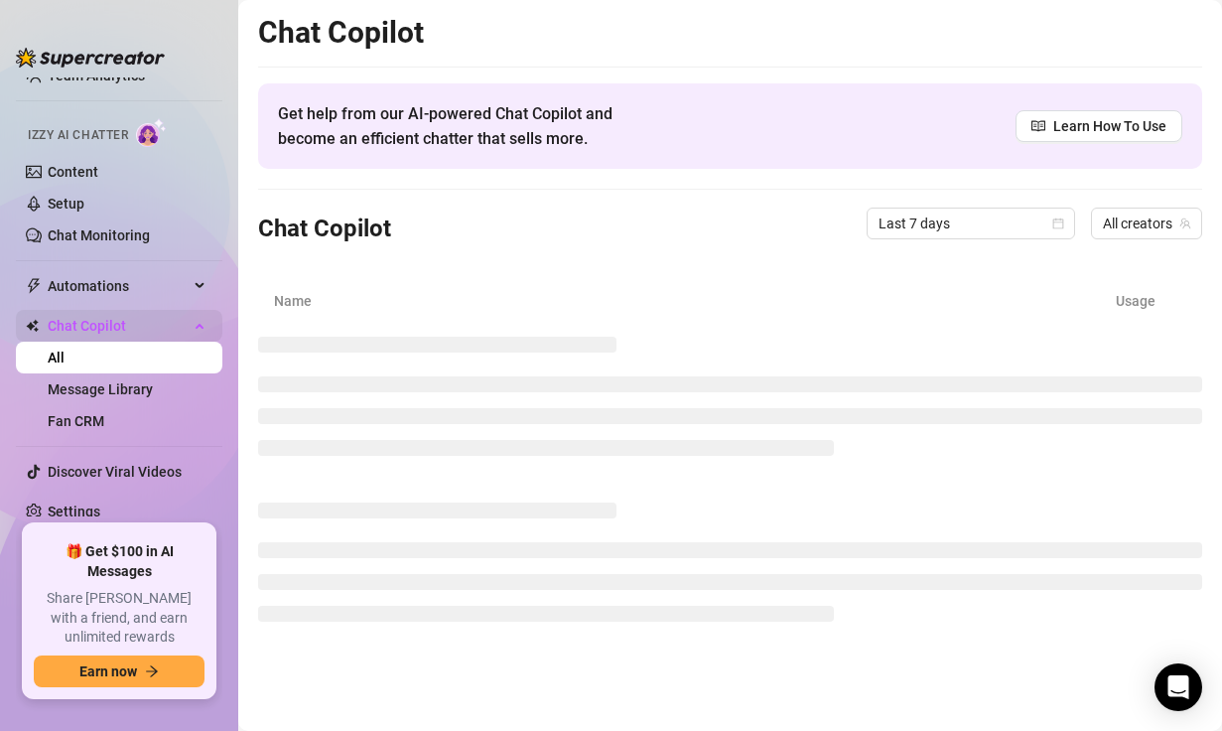
scroll to position [104, 0]
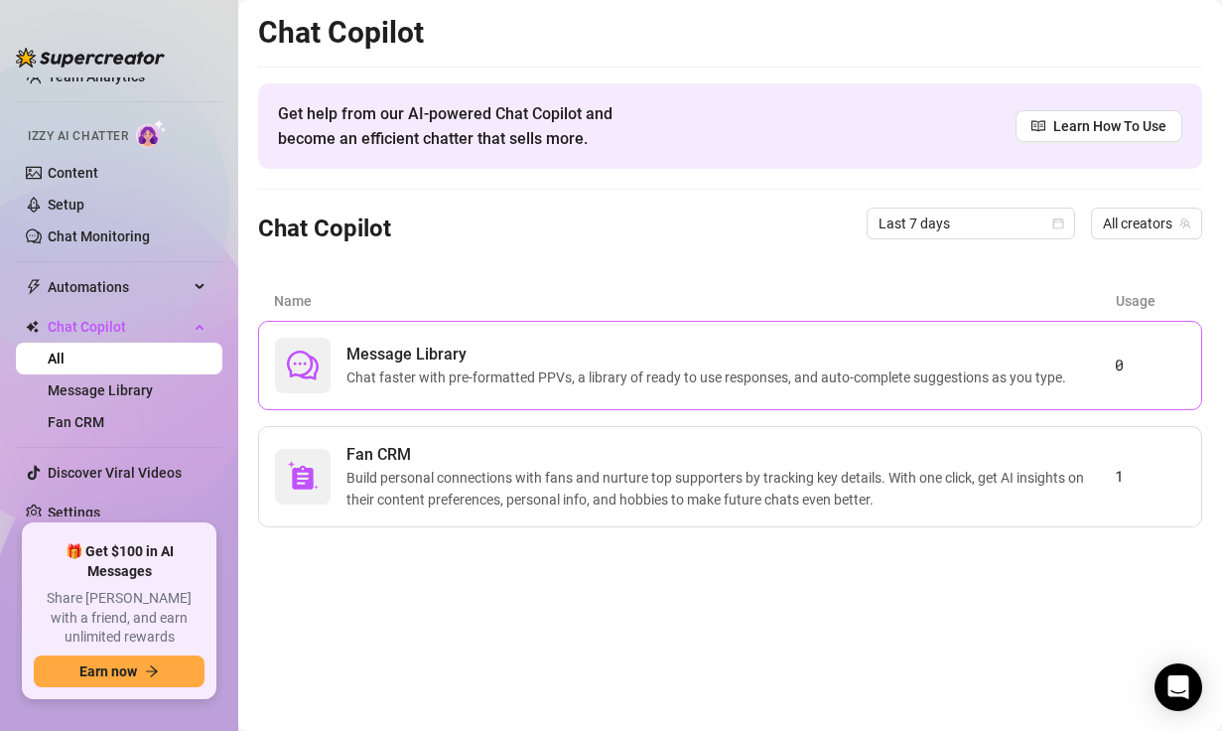
click at [502, 372] on span "Chat faster with pre-formatted PPVs, a library of ready to use responses, and a…" at bounding box center [711, 377] width 728 height 22
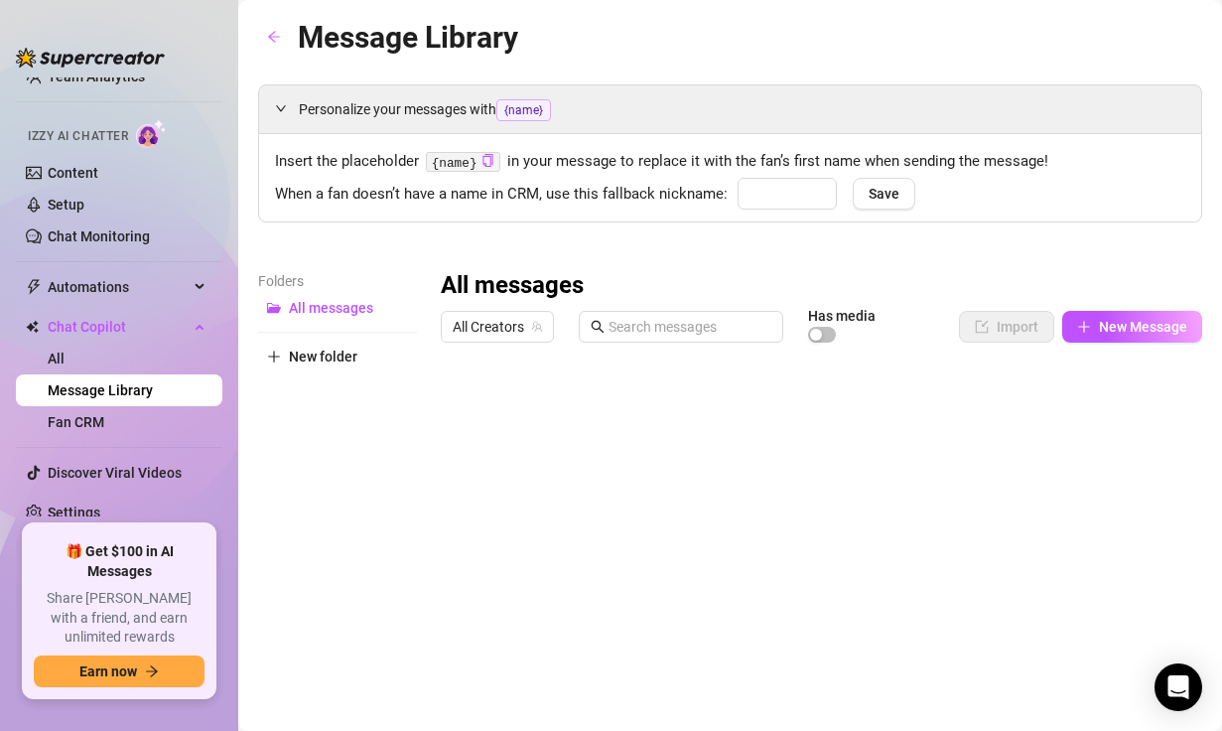
type input "babe"
click at [268, 43] on icon "arrow-left" at bounding box center [274, 37] width 14 height 14
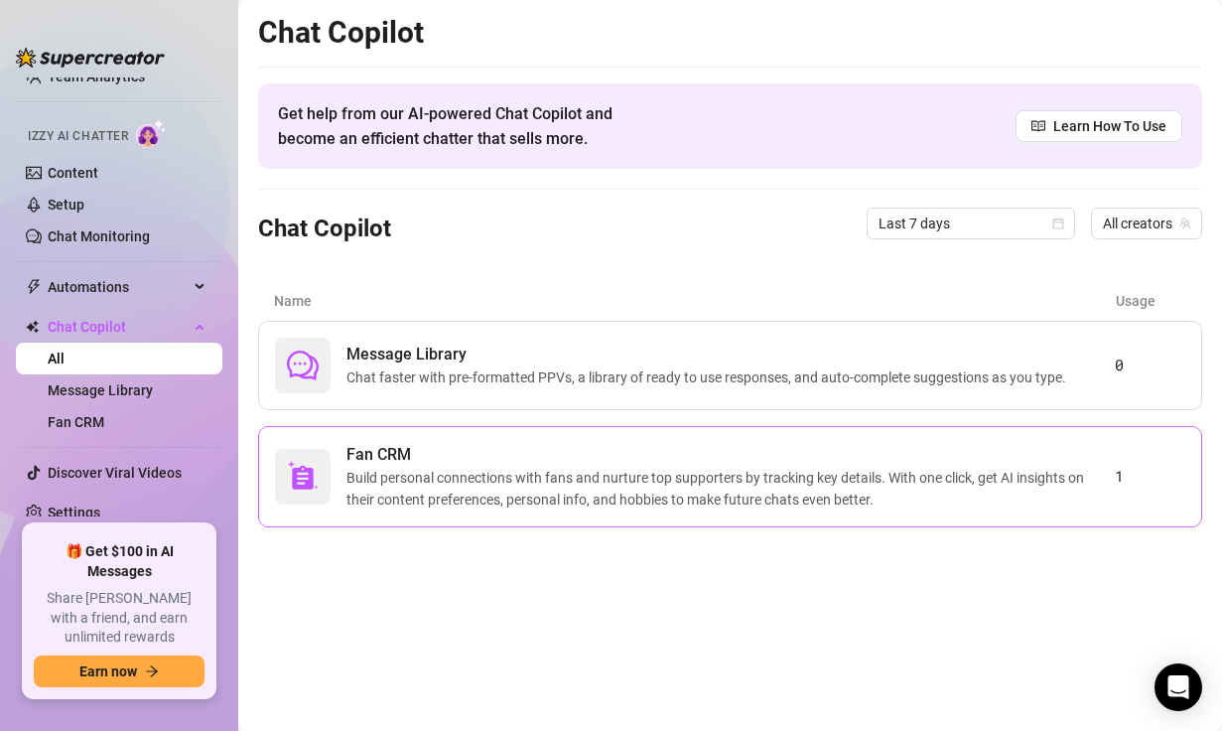
click at [362, 461] on span "Fan CRM" at bounding box center [731, 455] width 769 height 24
